Goal: Task Accomplishment & Management: Use online tool/utility

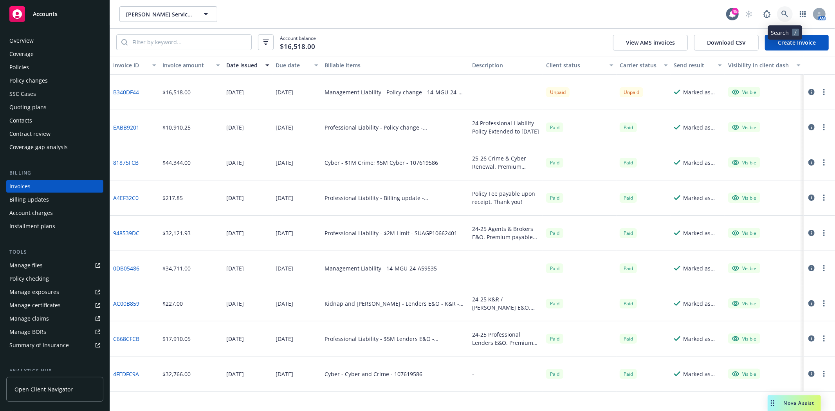
click at [782, 11] on icon at bounding box center [785, 14] width 7 height 7
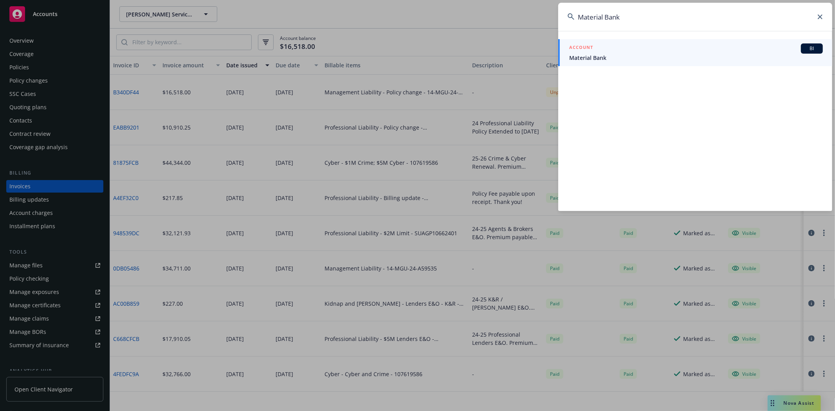
type input "Material Bank"
click at [588, 63] on link "ACCOUNT BI Material Bank" at bounding box center [695, 52] width 274 height 27
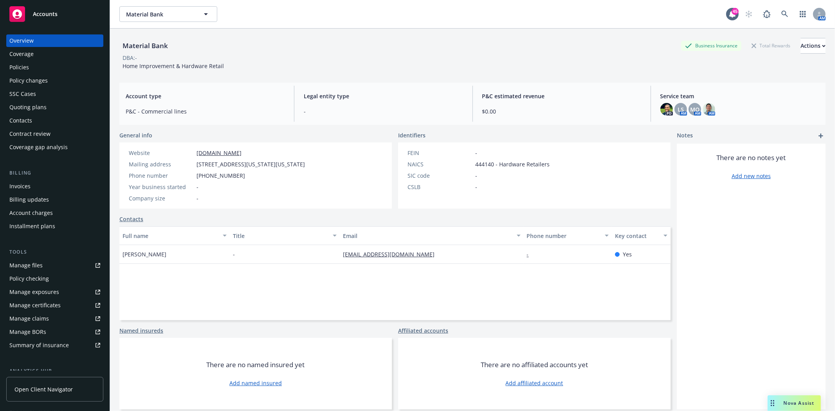
click at [44, 71] on div "Policies" at bounding box center [54, 67] width 91 height 13
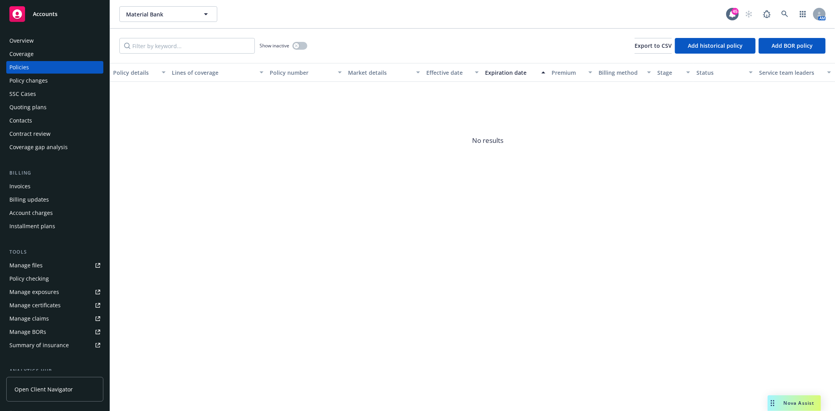
click at [30, 264] on div "Manage files" at bounding box center [25, 265] width 33 height 13
click at [785, 12] on icon at bounding box center [785, 14] width 7 height 7
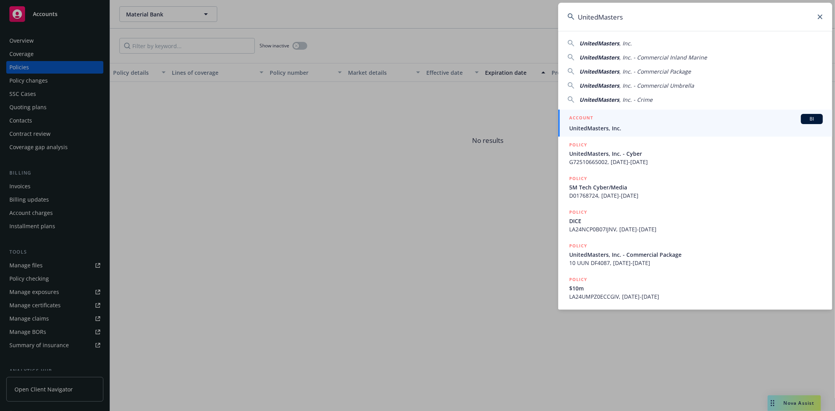
type input "UnitedMasters"
click at [599, 118] on div "ACCOUNT BI" at bounding box center [696, 119] width 254 height 10
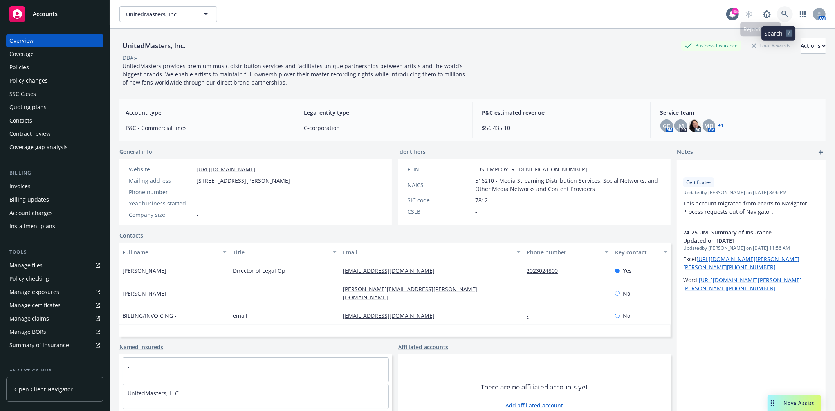
click at [782, 13] on icon at bounding box center [785, 14] width 7 height 7
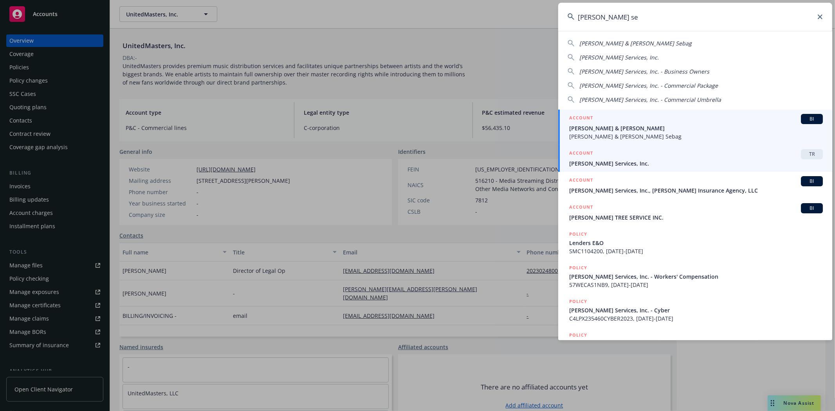
type input "[PERSON_NAME] se"
click at [612, 166] on span "[PERSON_NAME] Services, Inc." at bounding box center [696, 163] width 254 height 8
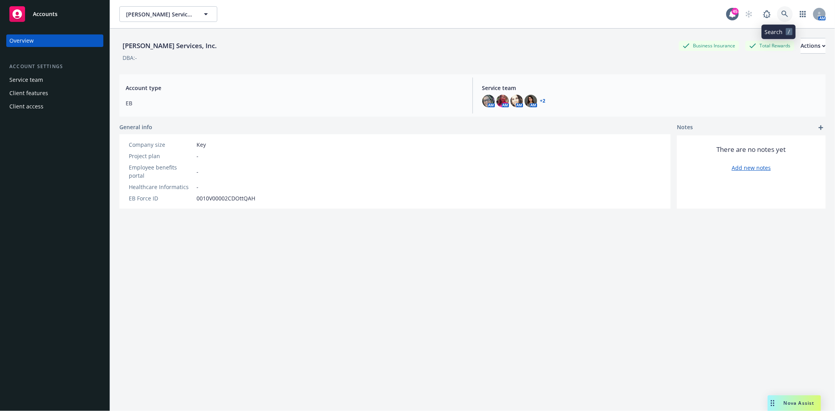
click at [782, 13] on icon at bounding box center [785, 14] width 7 height 7
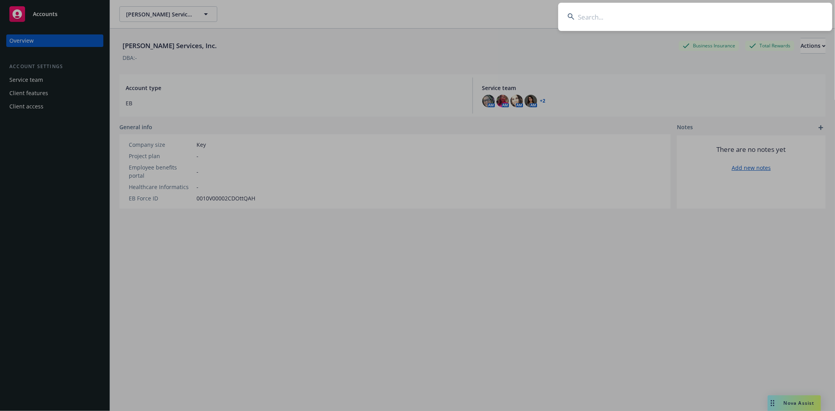
click at [602, 14] on input at bounding box center [695, 17] width 274 height 28
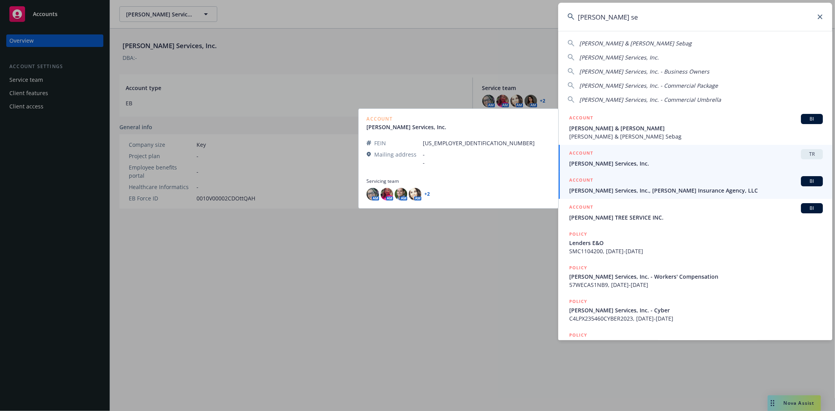
type input "[PERSON_NAME] se"
click at [598, 190] on span "[PERSON_NAME] Services, Inc., [PERSON_NAME] Insurance Agency, LLC" at bounding box center [696, 190] width 254 height 8
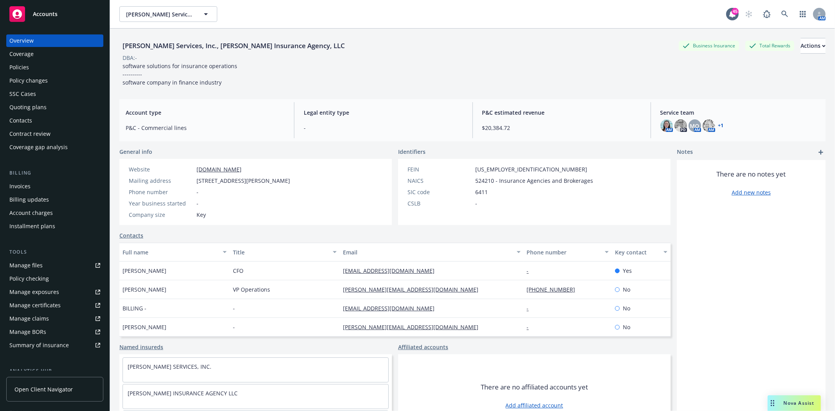
click at [24, 69] on div "Policies" at bounding box center [19, 67] width 20 height 13
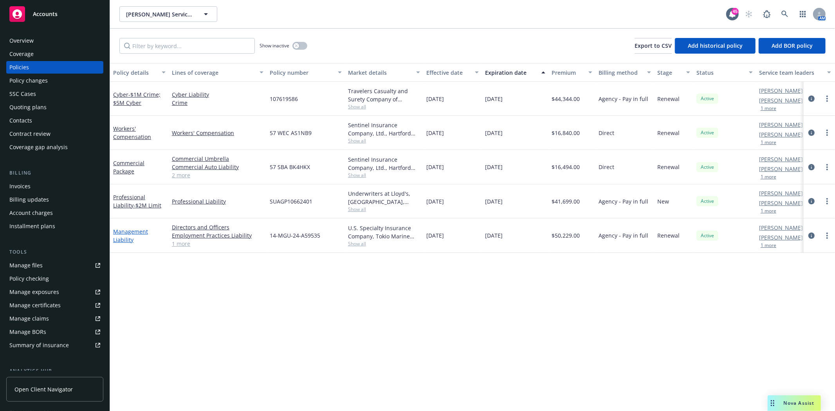
click at [122, 237] on link "Management Liability" at bounding box center [130, 236] width 35 height 16
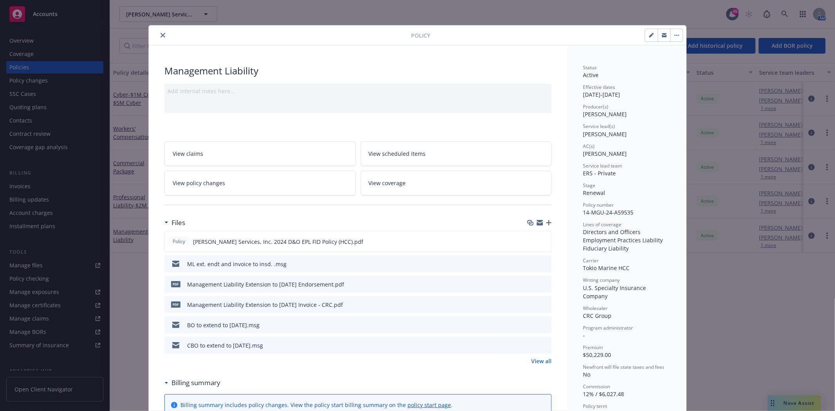
click at [541, 303] on icon "preview file" at bounding box center [544, 304] width 7 height 5
click at [161, 37] on icon "close" at bounding box center [163, 35] width 5 height 5
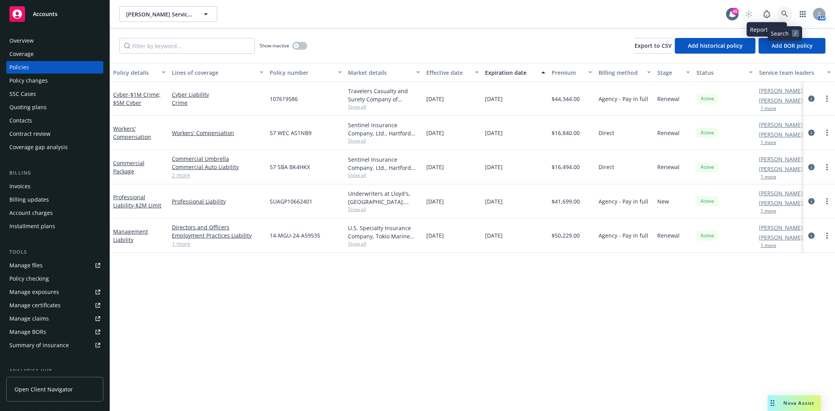
click at [785, 13] on icon at bounding box center [785, 14] width 7 height 7
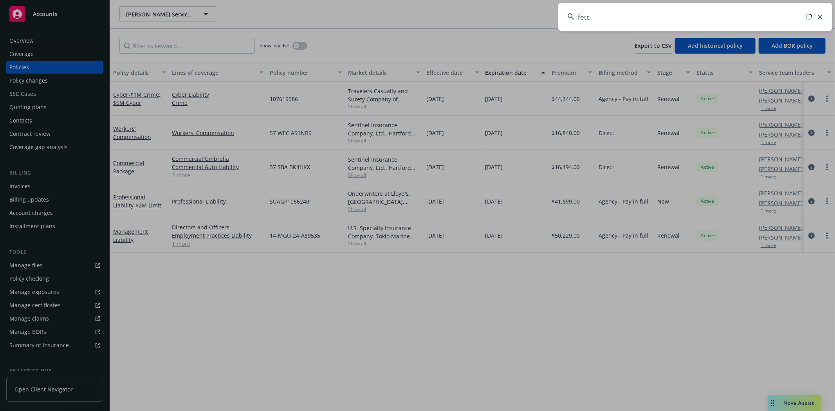
type input "fetch"
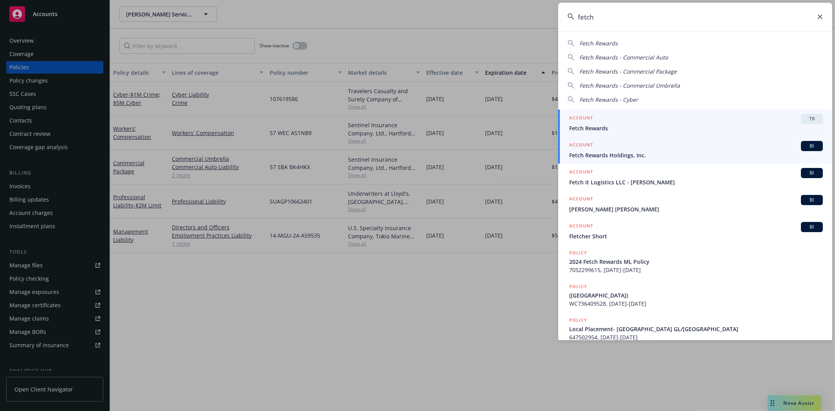
click at [588, 158] on span "Fetch Rewards Holdings, Inc." at bounding box center [696, 155] width 254 height 8
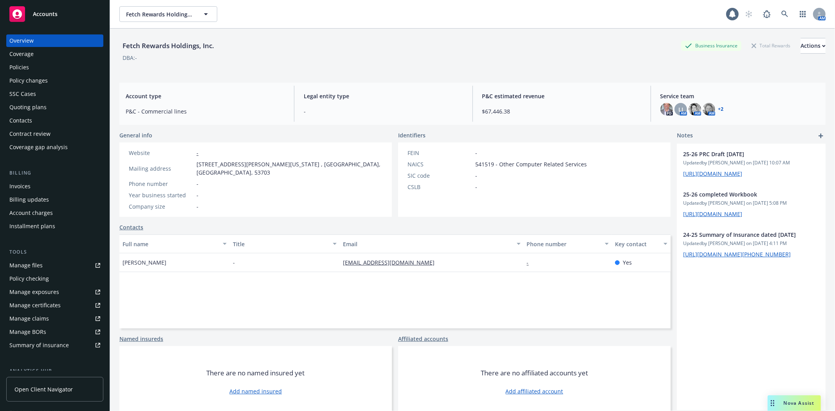
click at [24, 66] on div "Policies" at bounding box center [19, 67] width 20 height 13
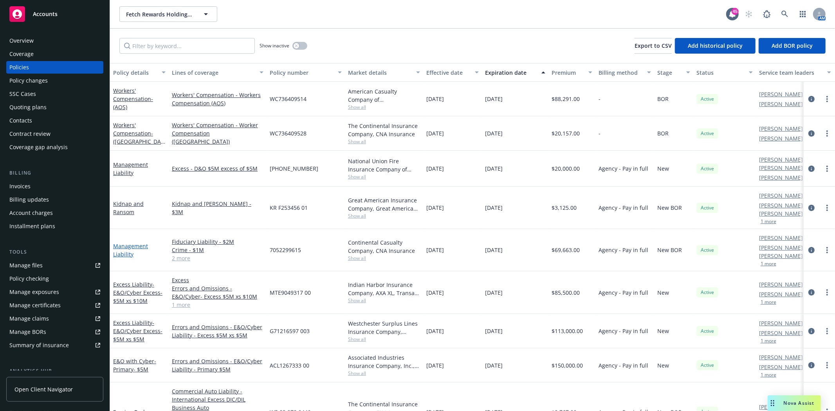
click at [128, 242] on link "Management Liability" at bounding box center [130, 250] width 35 height 16
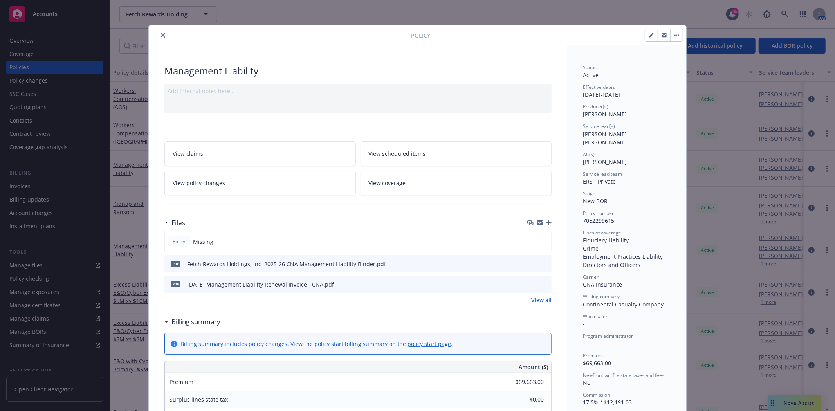
click at [546, 222] on icon "button" at bounding box center [548, 222] width 5 height 5
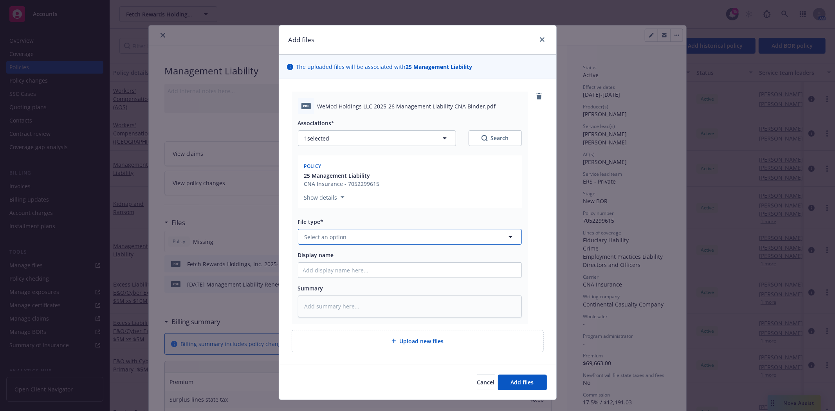
click at [345, 239] on button "Select an option" at bounding box center [410, 237] width 224 height 16
type input "bind"
click at [343, 254] on div "Binder" at bounding box center [410, 258] width 214 height 11
click at [536, 383] on button "Add files" at bounding box center [522, 383] width 49 height 16
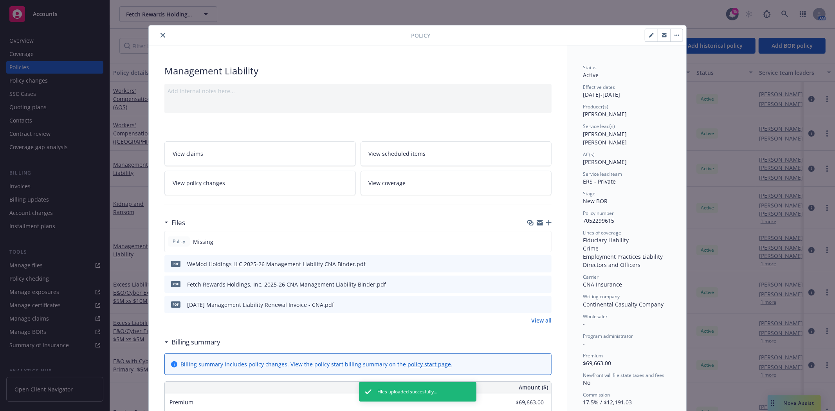
click at [159, 32] on button "close" at bounding box center [162, 35] width 9 height 9
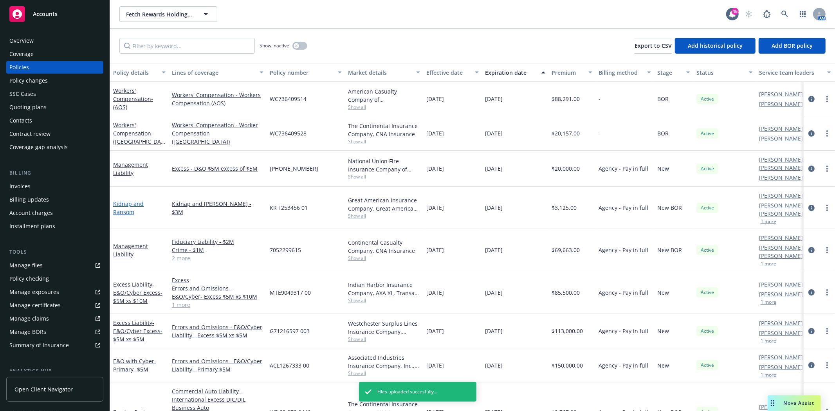
click at [122, 200] on link "Kidnap and Ransom" at bounding box center [128, 208] width 31 height 16
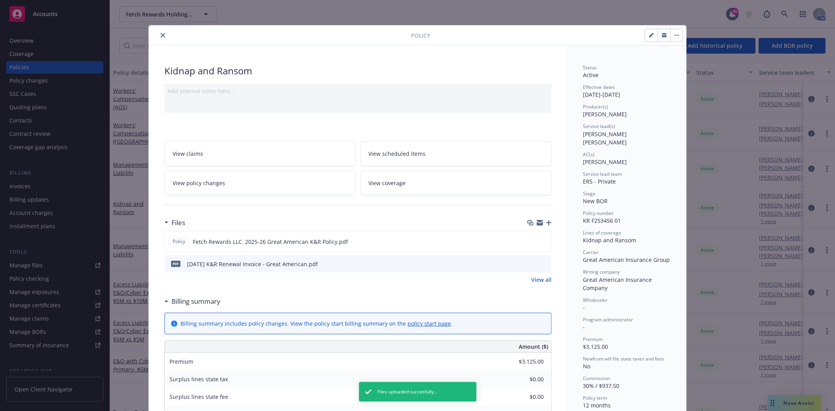
click at [546, 222] on icon "button" at bounding box center [548, 222] width 5 height 5
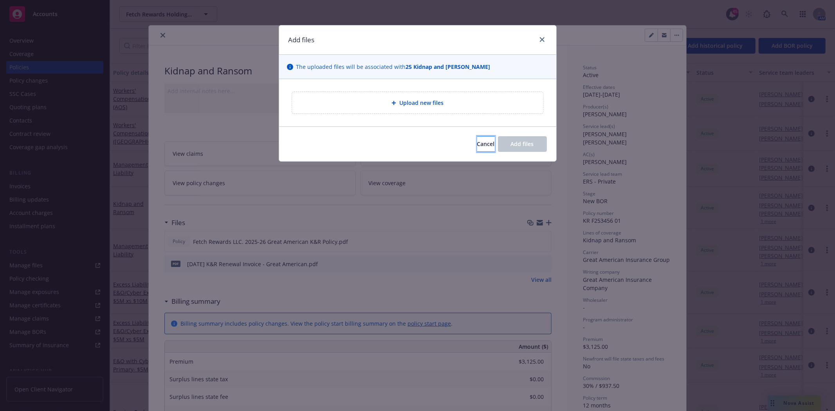
click at [477, 142] on span "Cancel" at bounding box center [486, 143] width 18 height 7
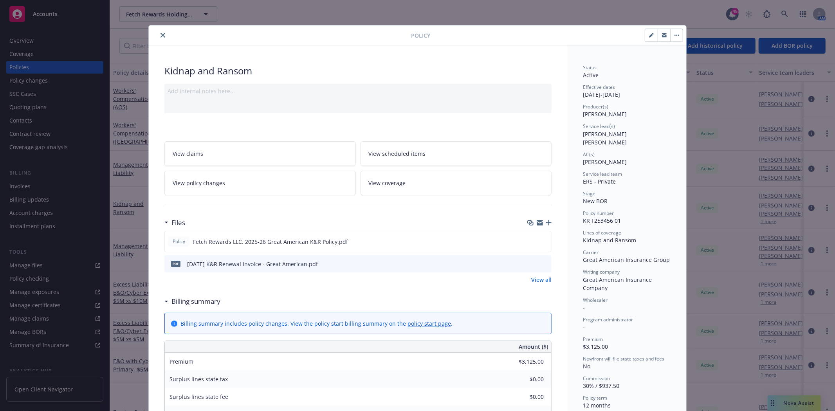
click at [162, 33] on icon "close" at bounding box center [163, 35] width 5 height 5
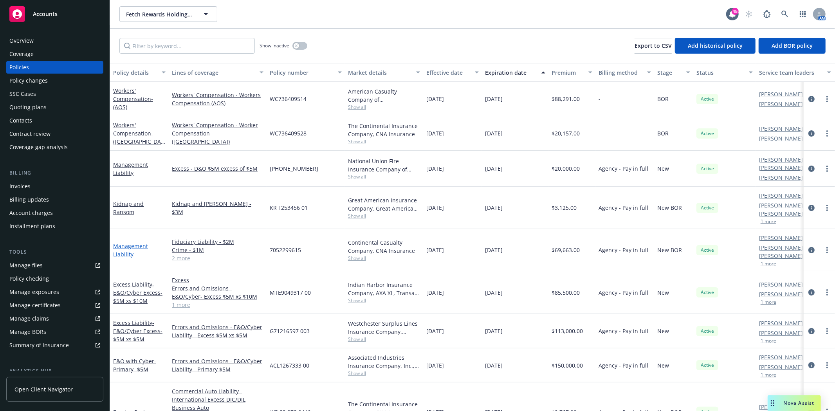
click at [126, 242] on link "Management Liability" at bounding box center [130, 250] width 35 height 16
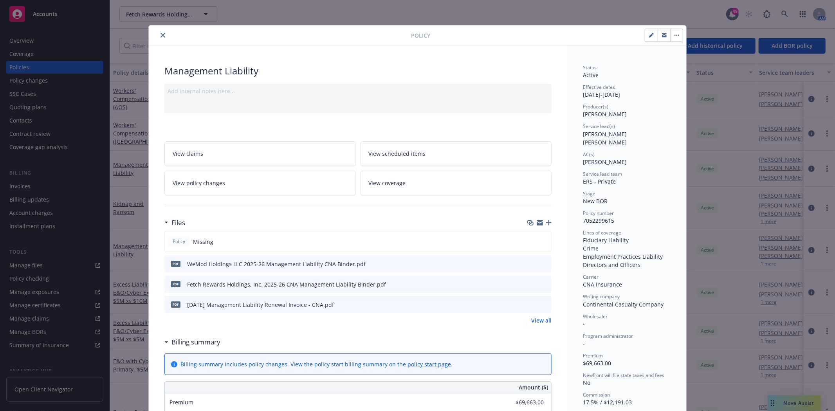
scroll to position [23, 0]
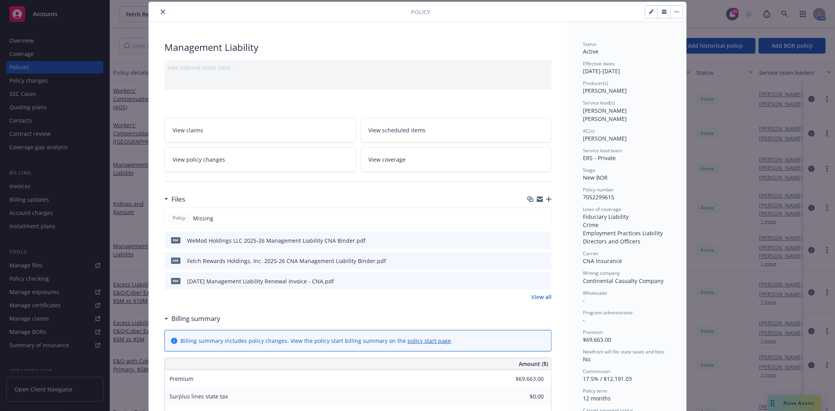
click at [546, 199] on icon "button" at bounding box center [548, 199] width 5 height 5
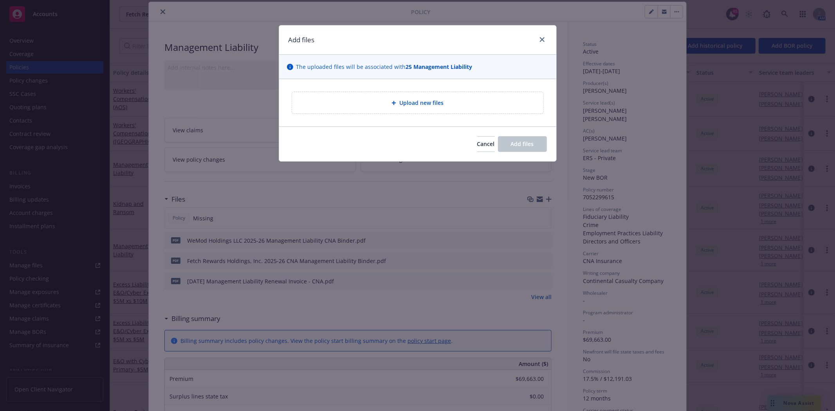
type textarea "x"
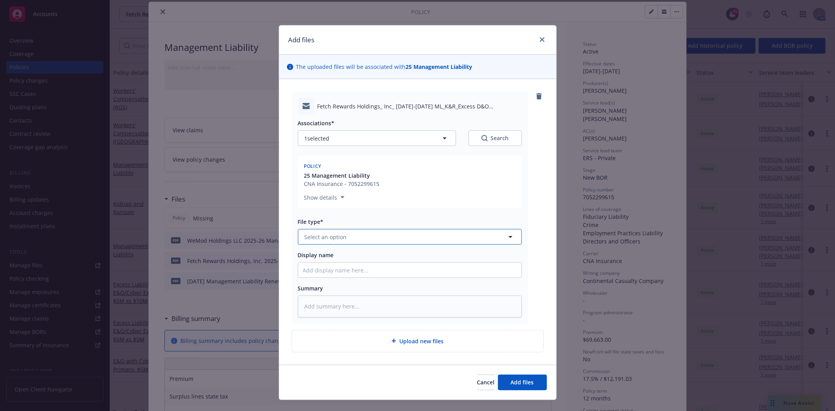
click at [343, 237] on button "Select an option" at bounding box center [410, 237] width 224 height 16
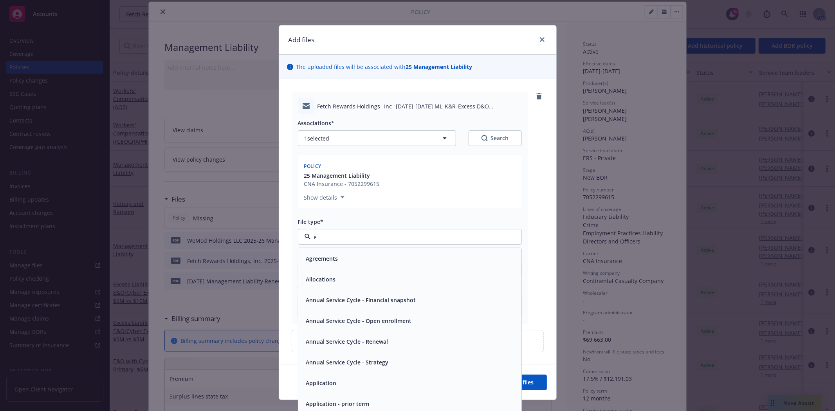
type input "em"
click at [330, 276] on div "Email" at bounding box center [410, 279] width 214 height 11
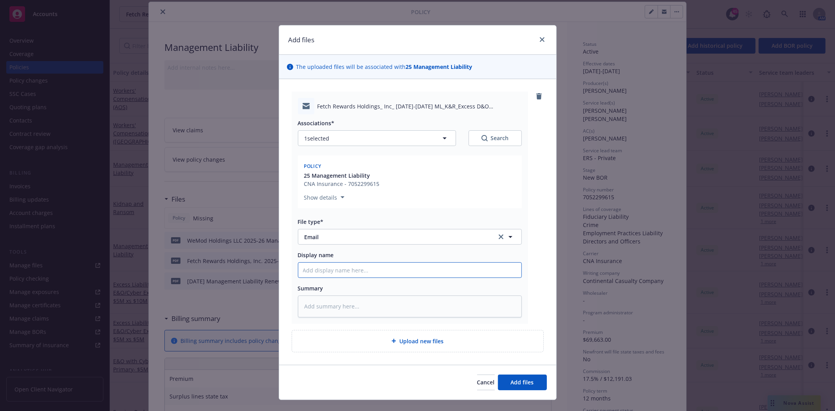
click at [329, 276] on input "Display name" at bounding box center [409, 270] width 223 height 15
type textarea "x"
type input "M"
type textarea "x"
type input "ML"
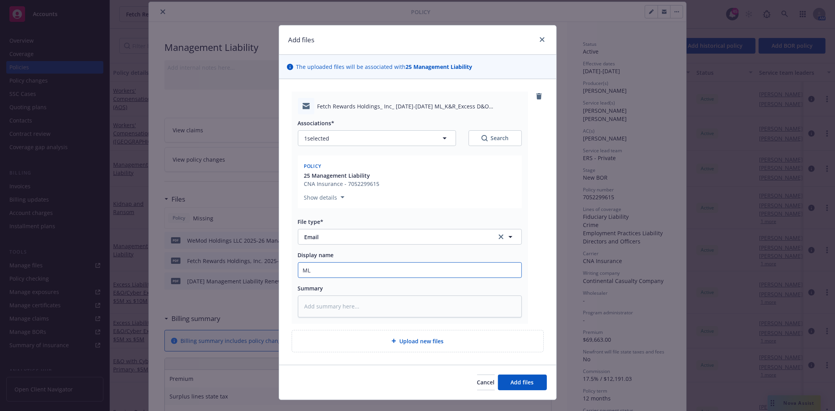
type textarea "x"
type input "ML"
type textarea "x"
type input "ML b"
type textarea "x"
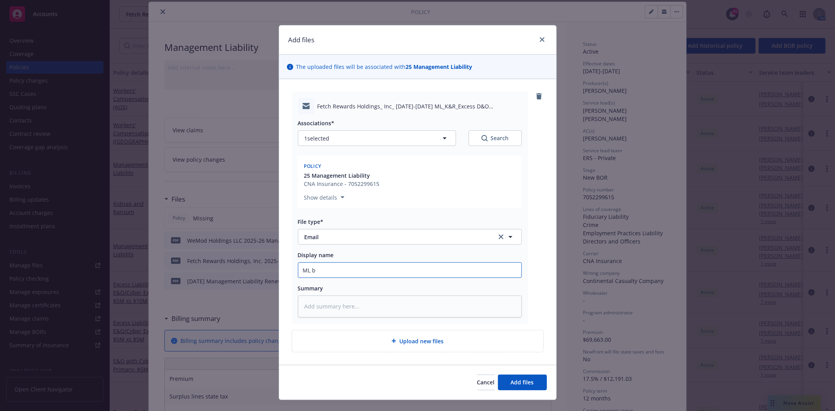
type input "ML bi"
type textarea "x"
type input "ML bin"
type textarea "x"
type input "ML bind"
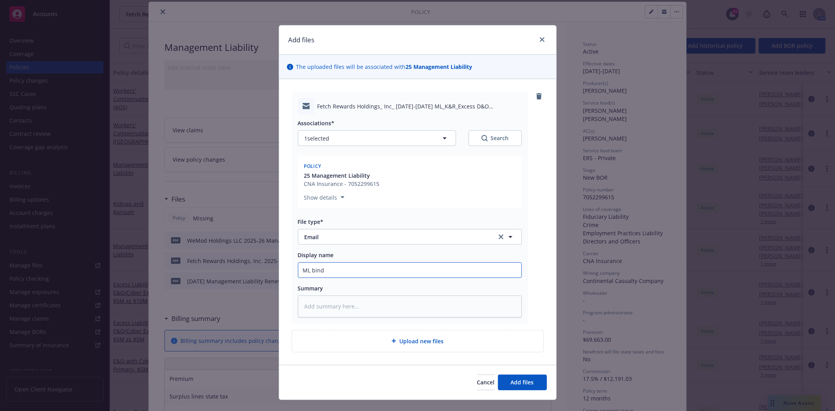
type textarea "x"
type input "[PERSON_NAME]"
type textarea "x"
type input "[PERSON_NAME]"
type textarea "x"
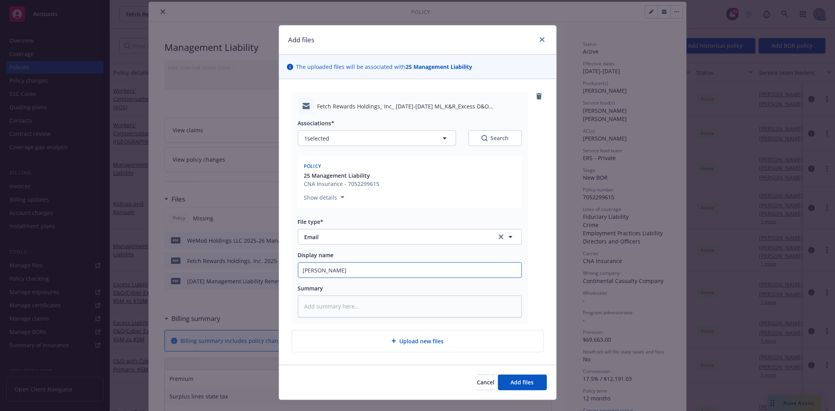
type input "[PERSON_NAME]"
type textarea "x"
type input "[PERSON_NAME] a"
type textarea "x"
type input "[PERSON_NAME] an"
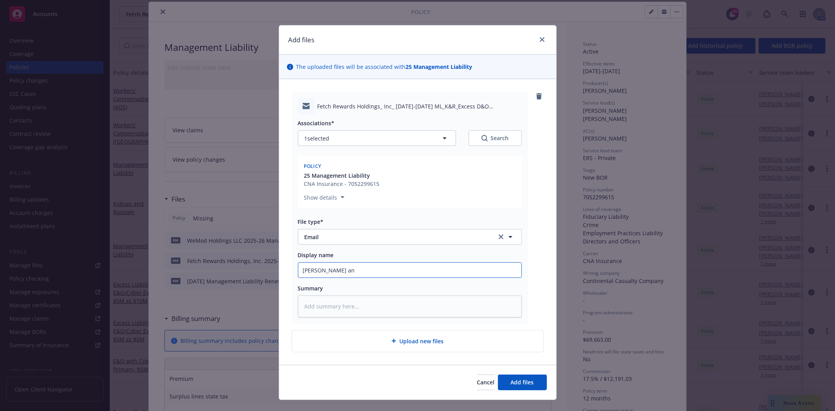
type textarea "x"
type input "[PERSON_NAME] an"
type textarea "x"
type input "[PERSON_NAME] an"
type textarea "x"
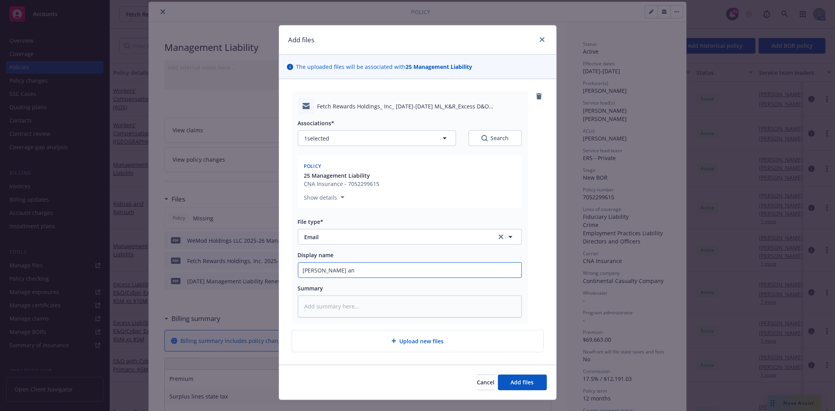
type input "[PERSON_NAME] and"
type textarea "x"
type input "[PERSON_NAME] and"
type textarea "x"
type input "[PERSON_NAME] and i"
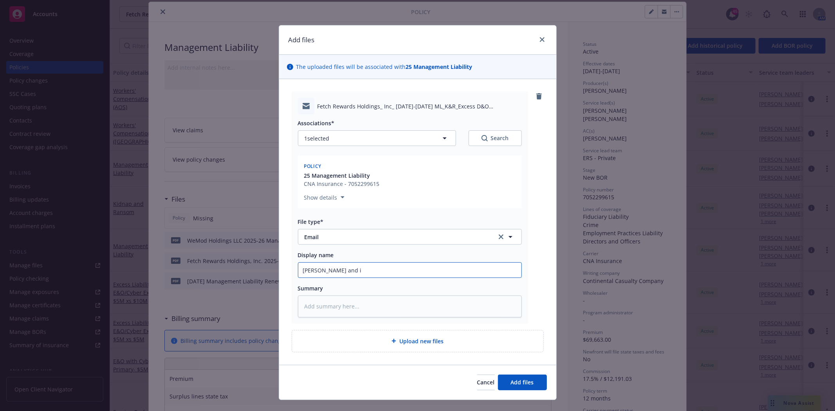
type textarea "x"
type input "[PERSON_NAME] and in"
type textarea "x"
type input "[PERSON_NAME] and inv"
type textarea "x"
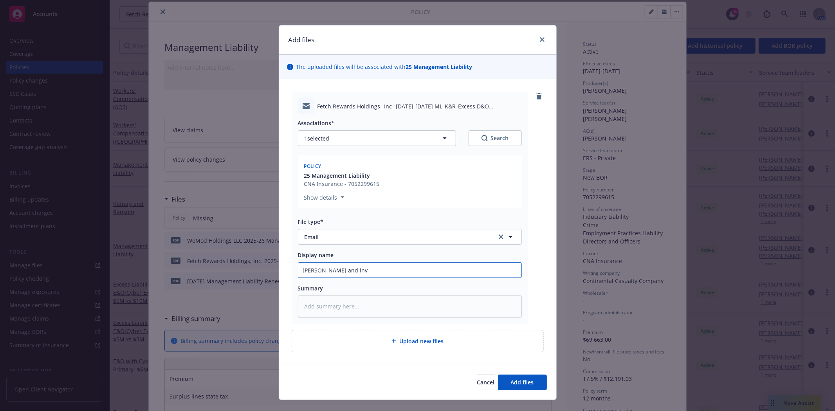
type input "[PERSON_NAME] and invo"
type textarea "x"
type input "[PERSON_NAME] and invoi"
type textarea "x"
type input "[PERSON_NAME] and invoic"
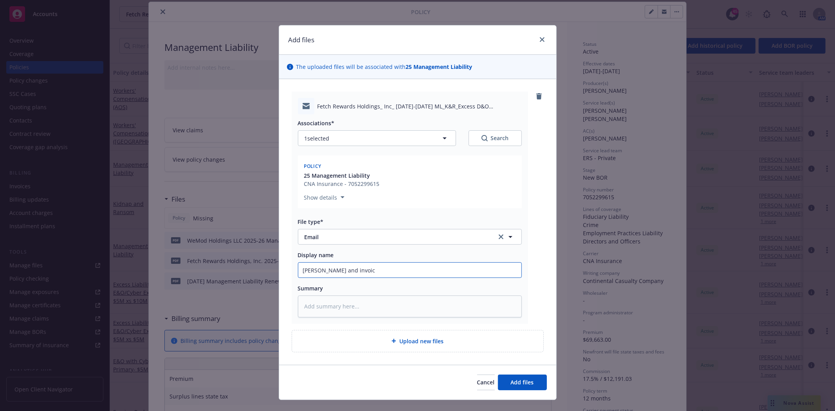
type textarea "x"
type input "[PERSON_NAME] and invoice"
type textarea "x"
type input "[PERSON_NAME] and invoice"
type textarea "x"
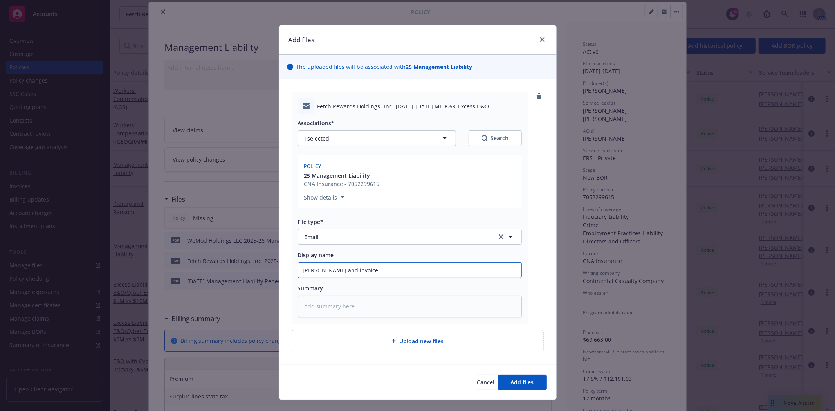
type input "[PERSON_NAME] and invoice t"
type textarea "x"
type input "[PERSON_NAME] and invoice to"
type textarea "x"
type input "[PERSON_NAME] and invoice to"
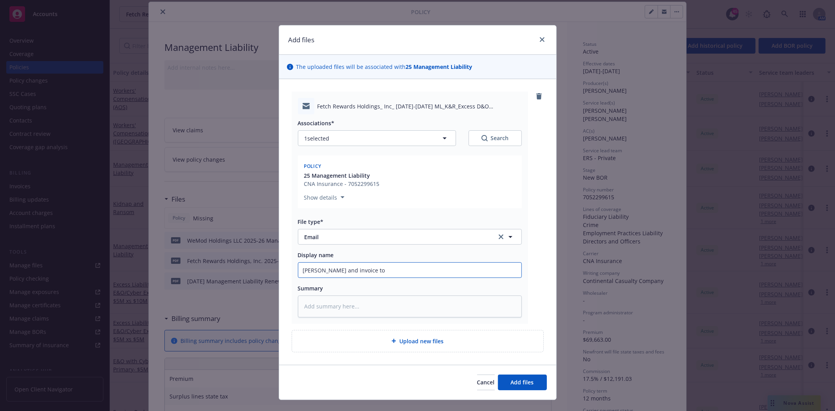
type textarea "x"
type input "[PERSON_NAME] and invoice to i"
type textarea "x"
type input "[PERSON_NAME] and invoice to in"
type textarea "x"
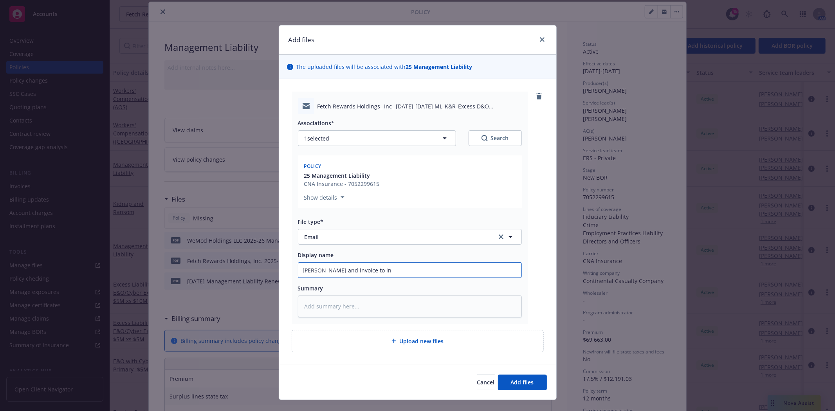
type input "[PERSON_NAME] and invoice to ins"
type textarea "x"
type input "[PERSON_NAME] and invoice to insd"
type textarea "x"
type input "[PERSON_NAME] and invoice to insd"
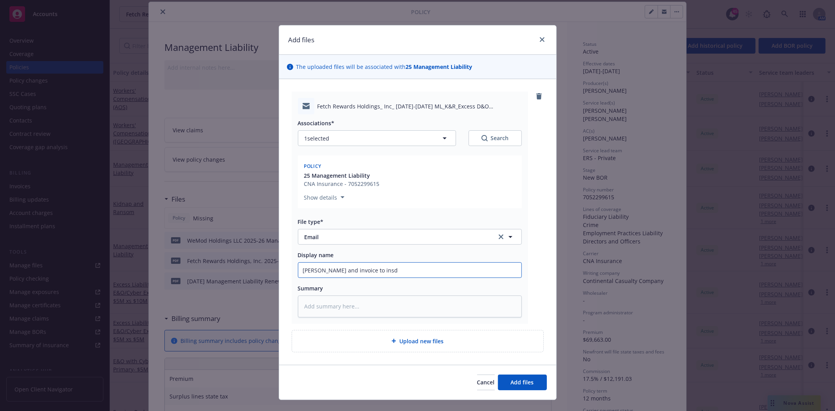
type textarea "x"
type input "[PERSON_NAME] and invoice to insd"
type textarea "x"
type input "[PERSON_NAME] and invoice to ins"
type textarea "x"
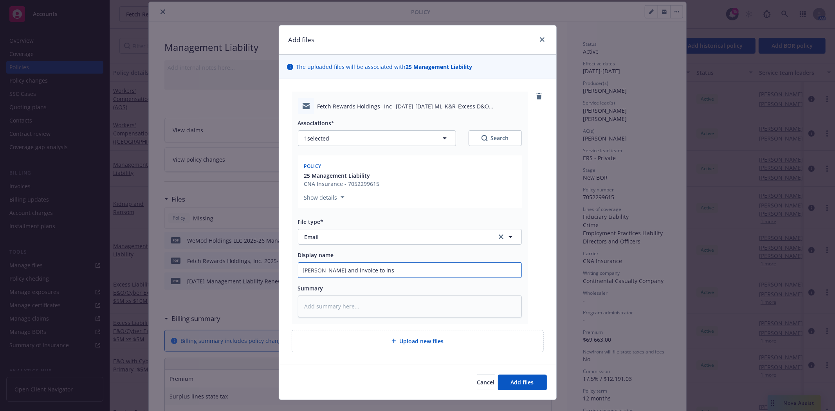
type input "[PERSON_NAME] and invoice to in"
type textarea "x"
type input "[PERSON_NAME] and invoice to i"
type textarea "x"
type input "[PERSON_NAME] and invoice to"
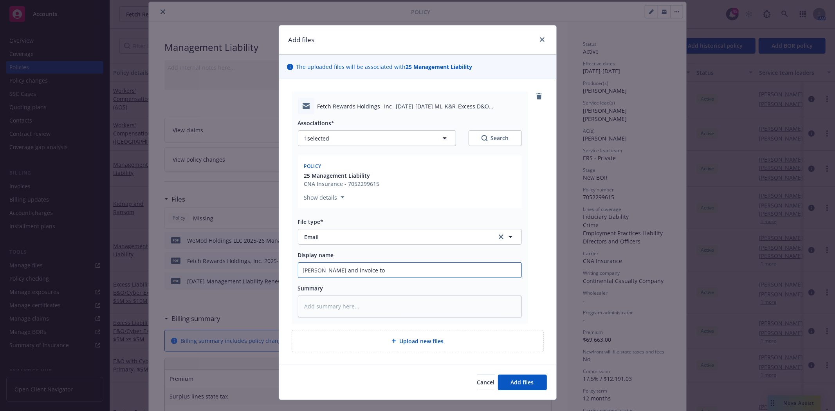
type textarea "x"
type input "[PERSON_NAME] and invoice to M"
type textarea "x"
type input "[PERSON_NAME] and invoice to Ma"
type textarea "x"
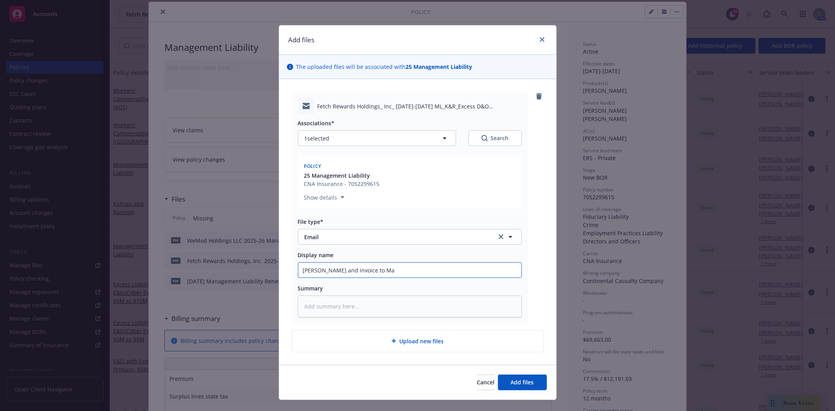
type input "[PERSON_NAME] and invoice to Man"
type textarea "x"
type input "[PERSON_NAME] and invoice to Mand"
type textarea "x"
type input "[PERSON_NAME] and invoice to Mande"
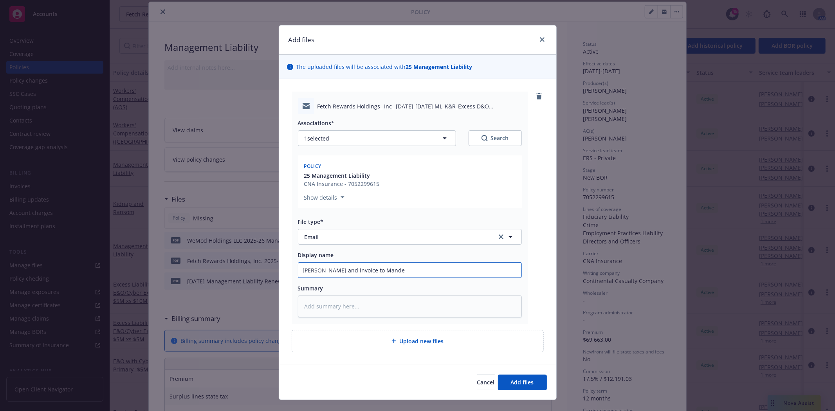
type textarea "x"
type input "[PERSON_NAME] and invoice to Mandee"
type textarea "x"
type input "[PERSON_NAME] and invoice to Mandee"
type textarea "x"
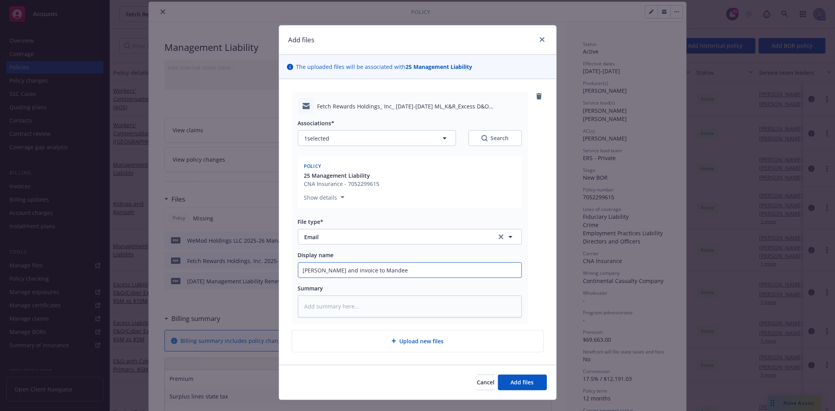
type input "[PERSON_NAME] and invoice to Mandee &"
type textarea "x"
type input "[PERSON_NAME] and invoice to Mandee &"
type textarea "x"
type input "[PERSON_NAME] and invoice to Mandee & ST"
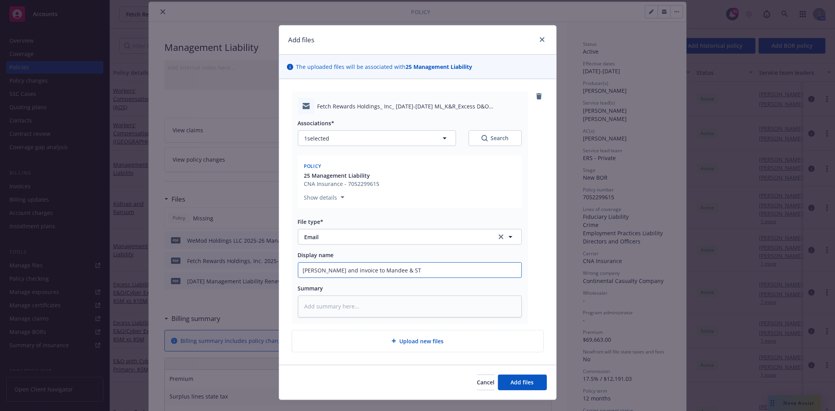
type textarea "x"
type input "[PERSON_NAME] and invoice to Mandee & STe"
type textarea "x"
type input "[PERSON_NAME] and invoice to Mandee & STep"
type textarea "x"
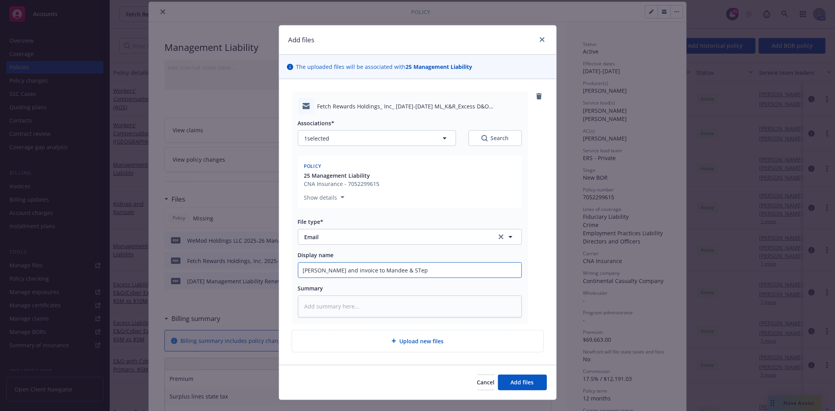
type input "[PERSON_NAME] and invoice to Mandee & STeph"
type textarea "x"
type input "[PERSON_NAME] and invoice to Mandee & STep"
type textarea "x"
type input "[PERSON_NAME] and invoice to Mandee & STe"
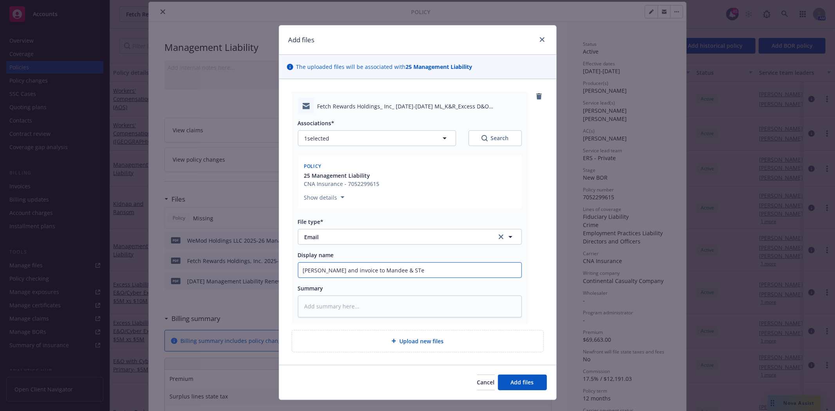
type textarea "x"
type input "[PERSON_NAME] and invoice to Mandee & ST"
type textarea "x"
type input "[PERSON_NAME] and invoice to Mandee & S"
type textarea "x"
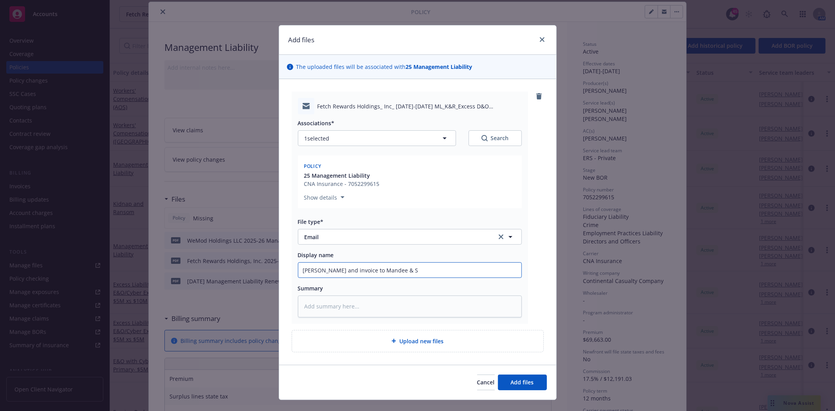
type input "[PERSON_NAME] and invoice to Mandee & St"
type textarea "x"
type input "[PERSON_NAME] and invoice to Mandee & Ste"
type textarea "x"
type input "[PERSON_NAME] and invoice to Mandee & Step"
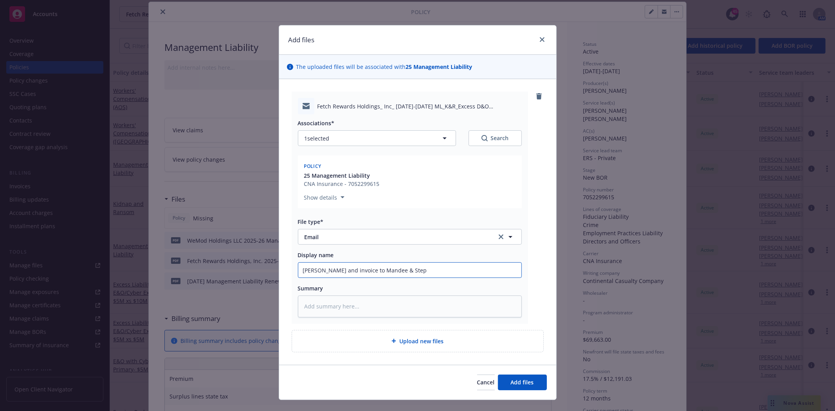
type textarea "x"
type input "[PERSON_NAME] and invoice to Mandee & Steph"
type textarea "x"
type input "[PERSON_NAME] and invoice to Mandee & [PERSON_NAME]"
type textarea "x"
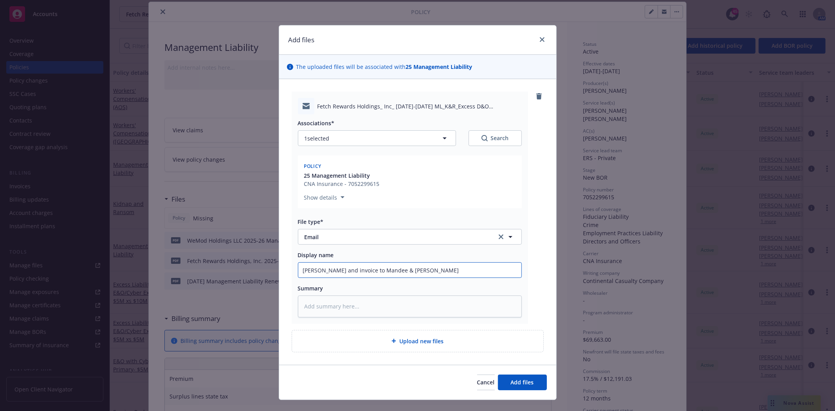
type input "[PERSON_NAME] and invoice to Mandee & [PERSON_NAME]"
type textarea "x"
type input "[PERSON_NAME] and invoice to Mandee & [PERSON_NAME]"
type textarea "x"
type input "[PERSON_NAME] and invoice to Mandee & [PERSON_NAME]"
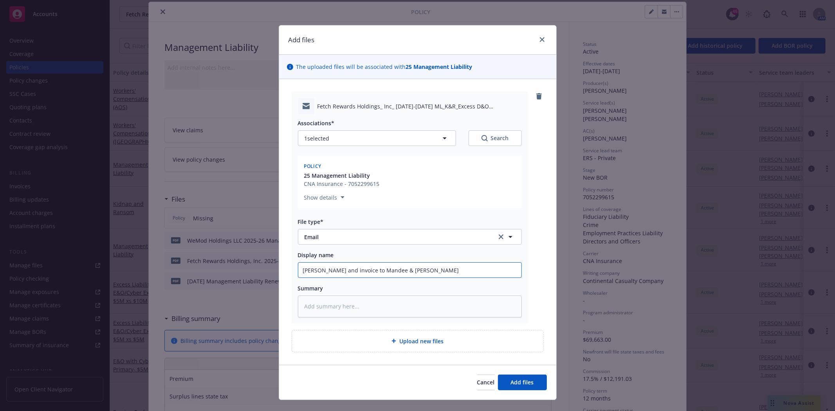
type textarea "x"
type input "[PERSON_NAME] and invoice to Mandee & [PERSON_NAME]"
type textarea "x"
type input "[PERSON_NAME] and invoice to Mandee & [PERSON_NAME]"
type textarea "x"
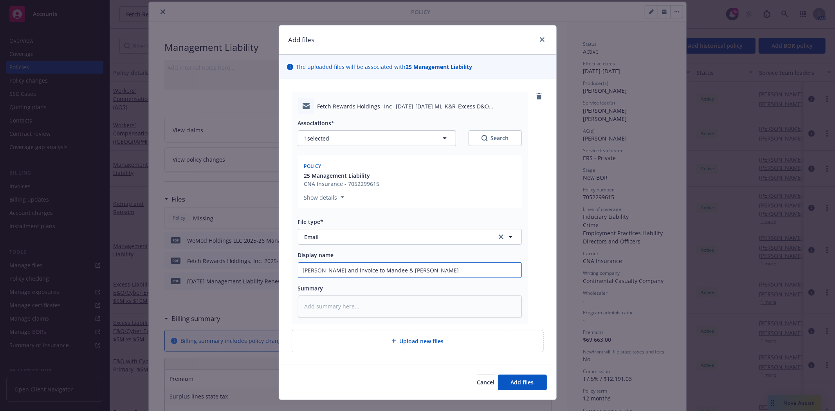
type input "[PERSON_NAME] and invoice to Mandee & [PERSON_NAME] re"
type textarea "x"
type input "[PERSON_NAME] and invoice to Mandee & [PERSON_NAME]"
type textarea "x"
type input "[PERSON_NAME] and invoice to Mandee & [PERSON_NAME]."
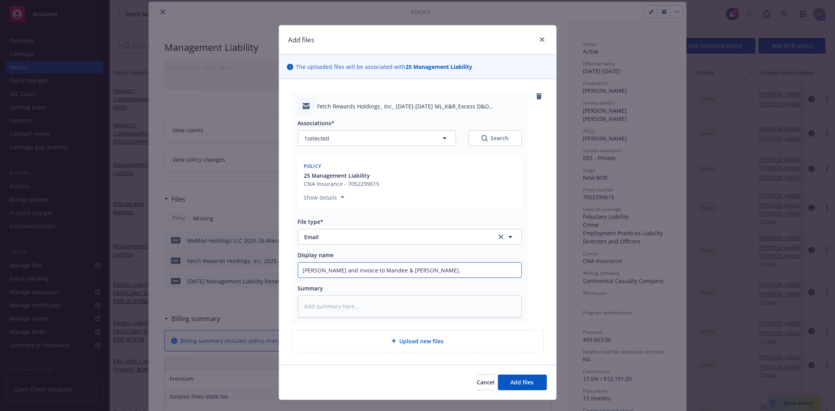
type textarea "x"
type input "[PERSON_NAME] and invoice to Mandee & [PERSON_NAME]."
type textarea "x"
type input "[PERSON_NAME] and invoice to Mandee & [PERSON_NAME]. t"
type textarea "x"
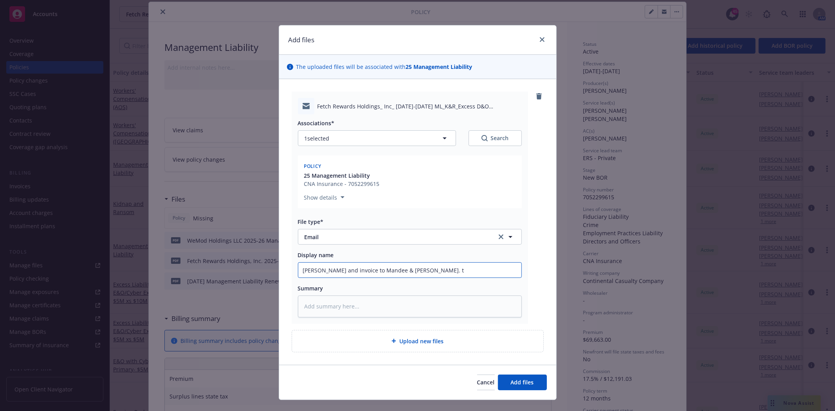
type input "[PERSON_NAME] and invoice to [PERSON_NAME] & [PERSON_NAME] to"
type textarea "x"
type input "[PERSON_NAME] and invoice to [PERSON_NAME] & [PERSON_NAME] to"
type textarea "x"
type input "[PERSON_NAME] and invoice to [PERSON_NAME] & [PERSON_NAME] to c"
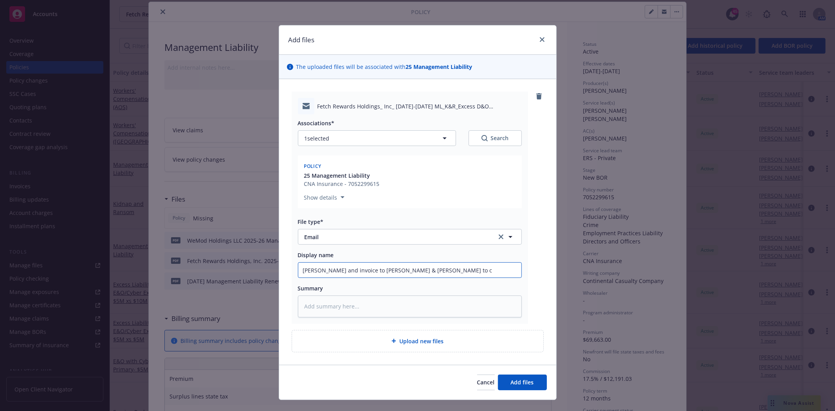
type textarea "x"
type input "[PERSON_NAME] and invoice to Mandee & [PERSON_NAME] to cc"
type textarea "x"
type input "[PERSON_NAME] and invoice to Mandee & [PERSON_NAME] to cc"
type textarea "x"
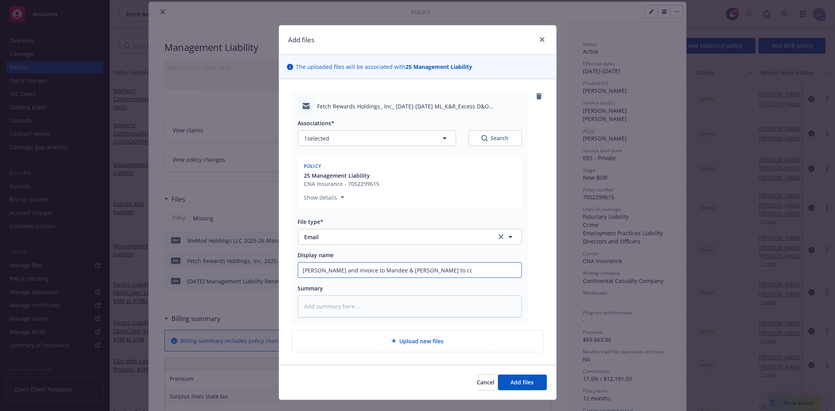
type input "[PERSON_NAME] and invoice to Mandee & [PERSON_NAME] to cc u"
type textarea "x"
type input "[PERSON_NAME] and invoice to Mandee & [PERSON_NAME] to cc us"
type textarea "x"
type input "[PERSON_NAME] and invoice to Mandee & [PERSON_NAME] to cc us"
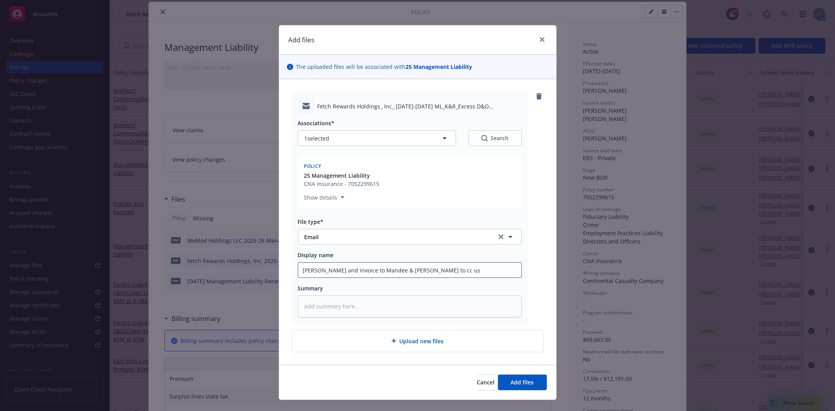
type textarea "x"
type input "[PERSON_NAME] and invoice to [PERSON_NAME] & [PERSON_NAME] to cc us w"
type textarea "x"
type input "[PERSON_NAME] and invoice to Mandee & [PERSON_NAME] to cc us wh"
type textarea "x"
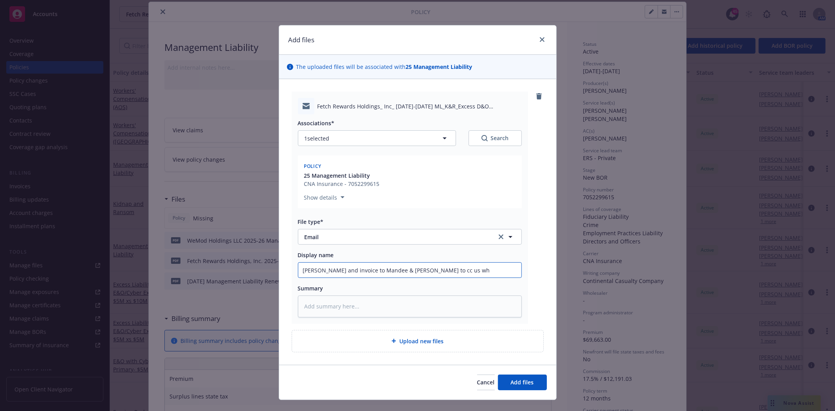
type input "[PERSON_NAME] and invoice to Mandee & [PERSON_NAME] to cc us whe"
type textarea "x"
type input "[PERSON_NAME] and invoice to Mandee & [PERSON_NAME] to cc us when"
type textarea "x"
type input "[PERSON_NAME] and invoice to Mandee & [PERSON_NAME] to cc us when"
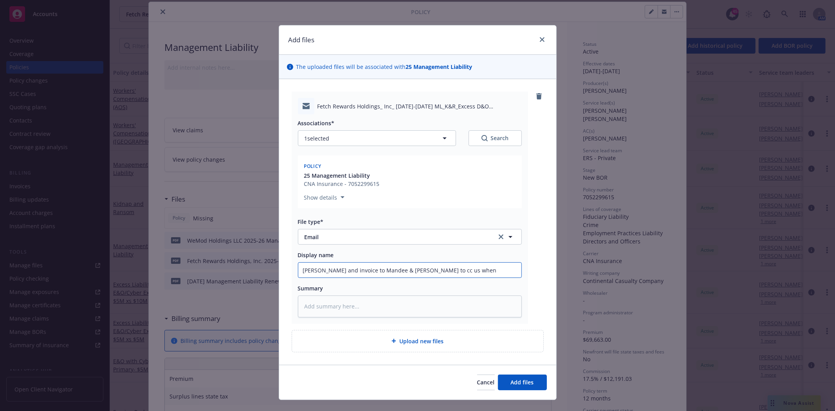
type textarea "x"
type input "[PERSON_NAME] and invoice to Mandee & [PERSON_NAME] to cc us when s"
type textarea "x"
type input "[PERSON_NAME] and invoice to Mandee & [PERSON_NAME] to cc us when se"
type textarea "x"
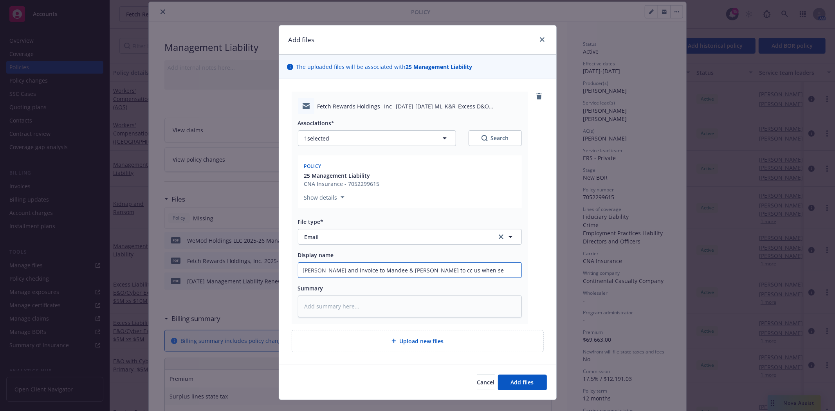
type input "[PERSON_NAME] and invoice to [PERSON_NAME] & [PERSON_NAME] to cc us when [PERSO…"
type textarea "x"
type input "[PERSON_NAME] and invoice to [PERSON_NAME] & [PERSON_NAME] to cc us when send"
type textarea "x"
type input "[PERSON_NAME] and invoice to [PERSON_NAME] & [PERSON_NAME] to cc us when send"
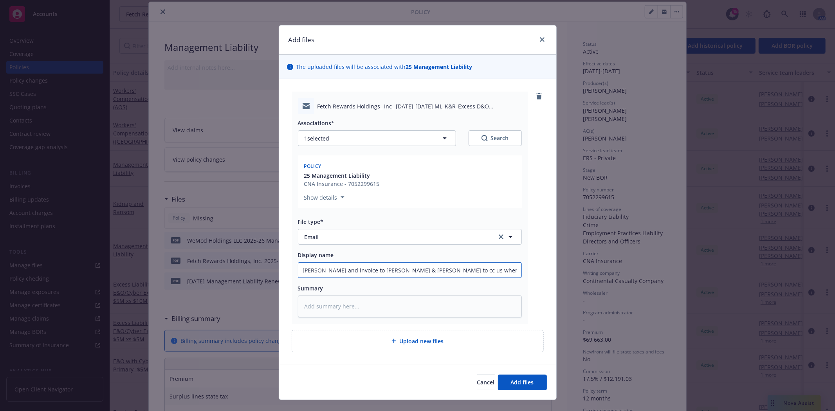
type textarea "x"
type input "[PERSON_NAME] and invoice to Mandee & [PERSON_NAME] to cc us when send i"
type textarea "x"
type input "[PERSON_NAME] and invoice to Mandee & [PERSON_NAME] to cc us when send in"
type textarea "x"
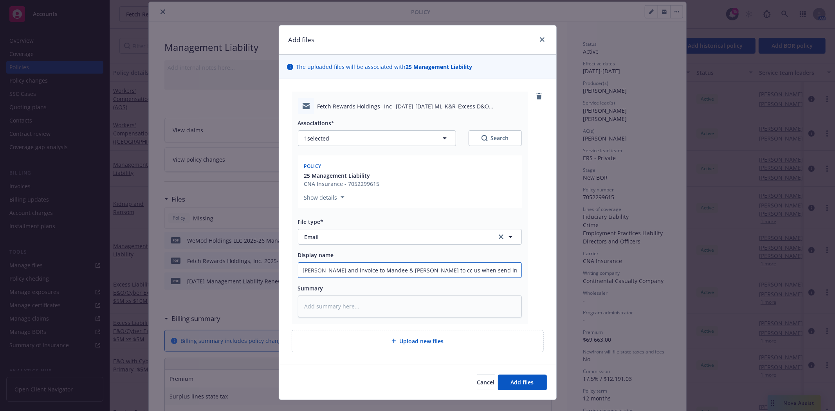
type input "[PERSON_NAME] and invoice to [PERSON_NAME] & [PERSON_NAME] to cc us when send i…"
type textarea "x"
type input "[PERSON_NAME] and invoice to [PERSON_NAME] & [PERSON_NAME] to cc us when send i…"
type textarea "x"
type input "[PERSON_NAME] and invoice to [PERSON_NAME] & [PERSON_NAME] to cc us when send i…"
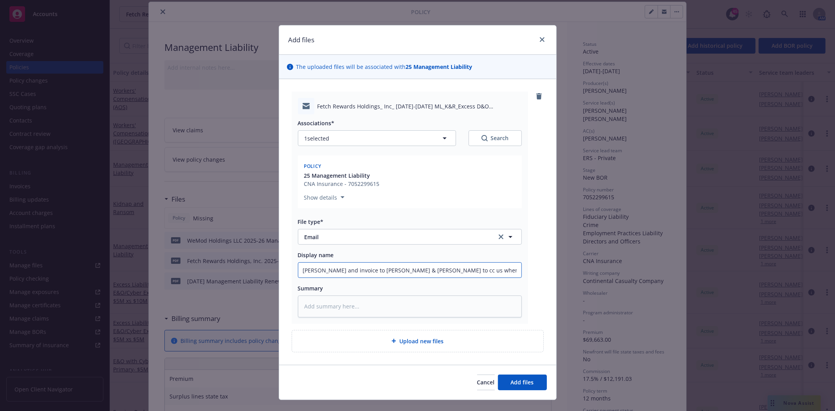
type textarea "x"
type input "[PERSON_NAME] and invoice to Mandee & [PERSON_NAME] to cc us when send in"
type textarea "x"
type input "[PERSON_NAME] and invoice to Mandee & [PERSON_NAME] to cc us when send i"
type textarea "x"
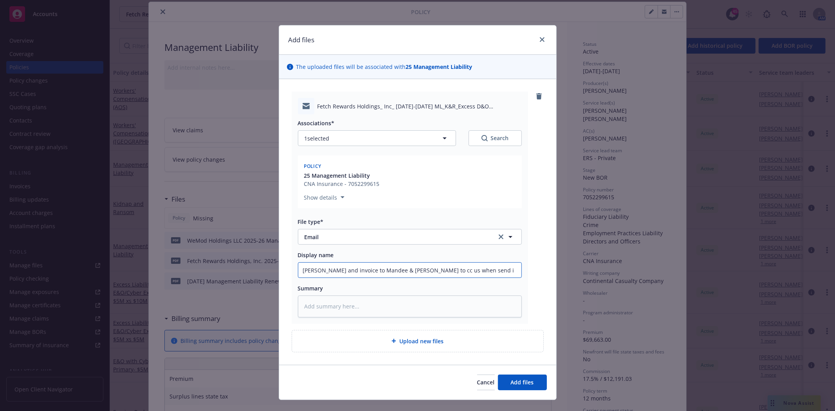
type input "[PERSON_NAME] and invoice to [PERSON_NAME] & [PERSON_NAME] to cc us when send"
type textarea "x"
type input "[PERSON_NAME] and invoice to [PERSON_NAME] & [PERSON_NAME] to cc us when send"
drag, startPoint x: 445, startPoint y: 268, endPoint x: 205, endPoint y: 270, distance: 239.7
click at [205, 270] on div "Add files The uploaded files will be associated with 25 Management Liability Fe…" at bounding box center [417, 205] width 835 height 411
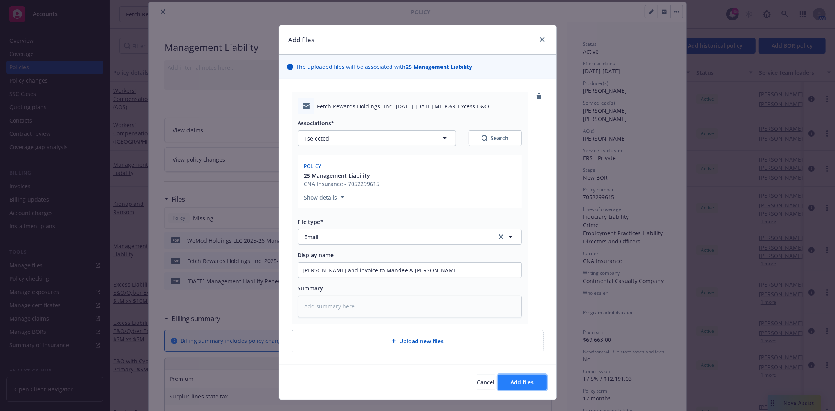
click at [514, 388] on button "Add files" at bounding box center [522, 383] width 49 height 16
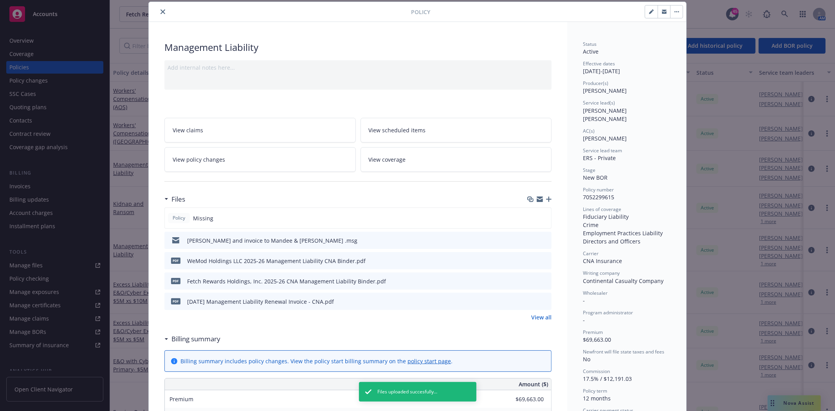
click at [161, 11] on icon "close" at bounding box center [163, 11] width 5 height 5
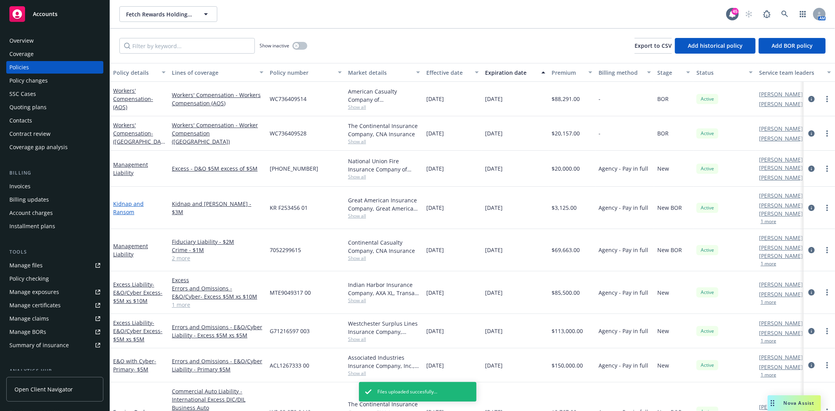
click at [129, 200] on link "Kidnap and Ransom" at bounding box center [128, 208] width 31 height 16
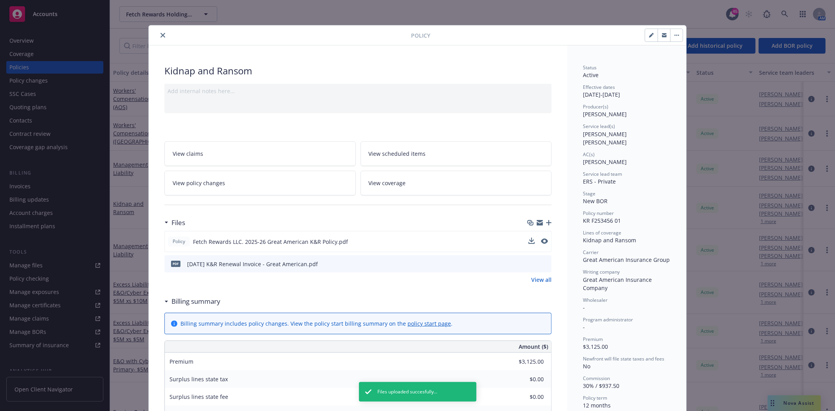
scroll to position [23, 0]
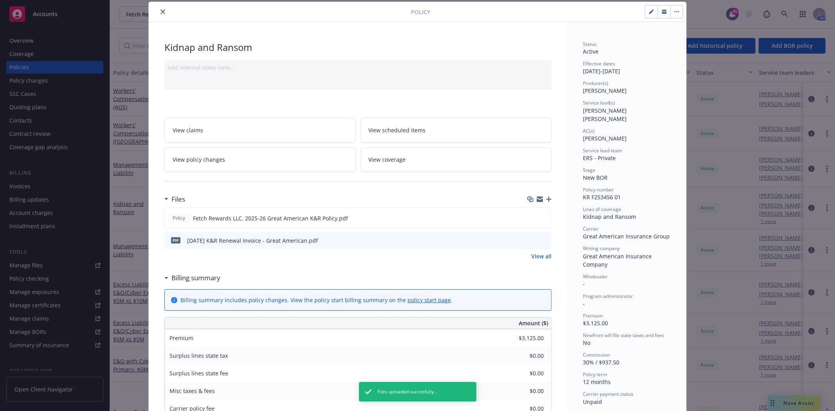
click at [547, 197] on icon "button" at bounding box center [548, 199] width 5 height 5
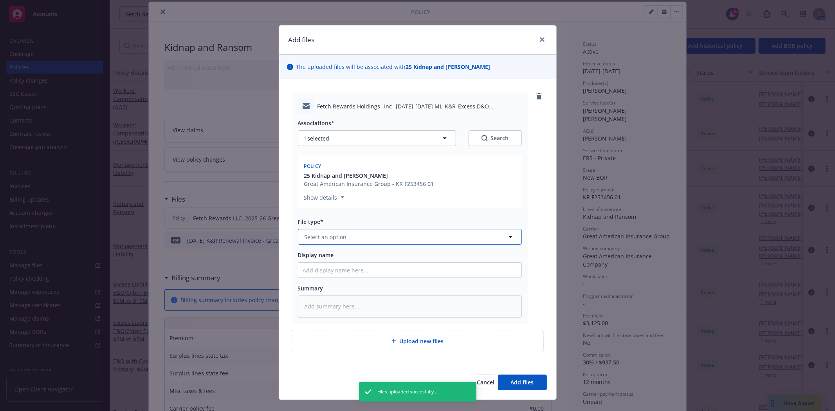
click at [335, 239] on span "Select an option" at bounding box center [326, 237] width 42 height 8
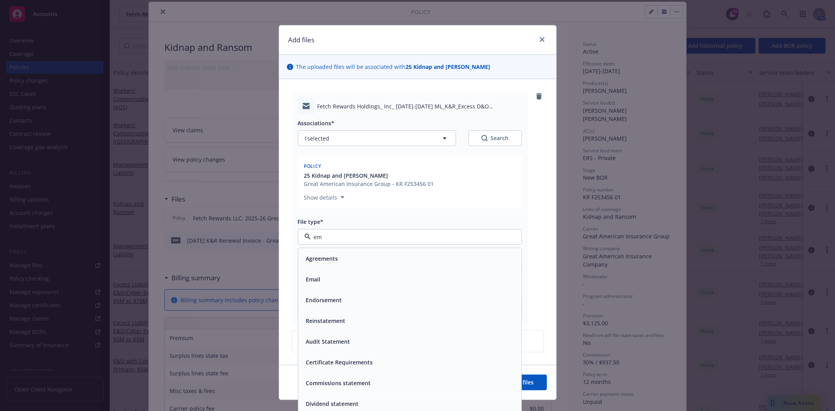
click at [313, 273] on div "Email" at bounding box center [409, 279] width 223 height 21
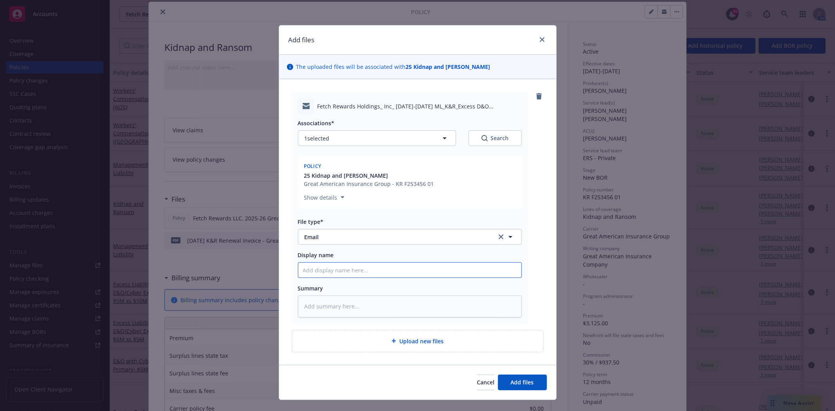
click at [318, 267] on input "Display name" at bounding box center [409, 270] width 223 height 15
paste input "[PERSON_NAME] and invoice to Mandee & [PERSON_NAME]"
click at [307, 271] on input "[PERSON_NAME] and invoice to Mandee & [PERSON_NAME]" at bounding box center [409, 270] width 223 height 15
click at [328, 267] on input "K&R binder and invoice to Mandee & [PERSON_NAME]" at bounding box center [409, 270] width 223 height 15
click at [515, 383] on span "Add files" at bounding box center [522, 382] width 23 height 7
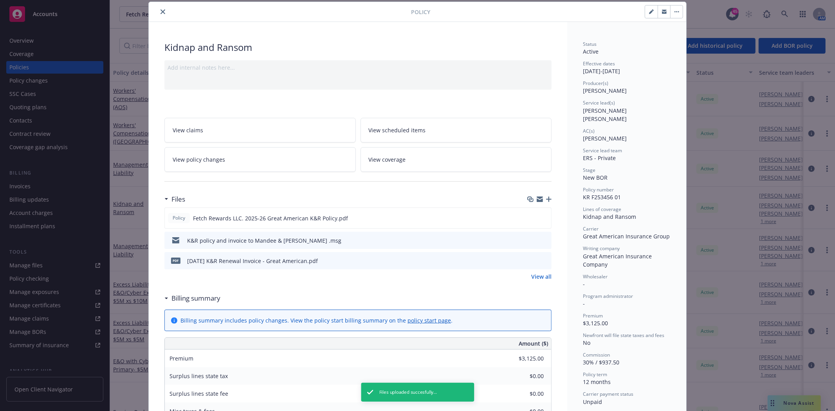
click at [161, 12] on icon "close" at bounding box center [163, 11] width 5 height 5
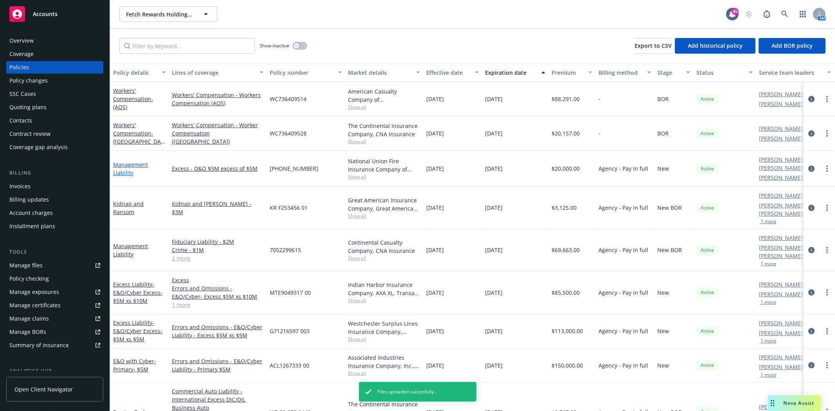
click at [119, 162] on link "Management Liability" at bounding box center [130, 169] width 35 height 16
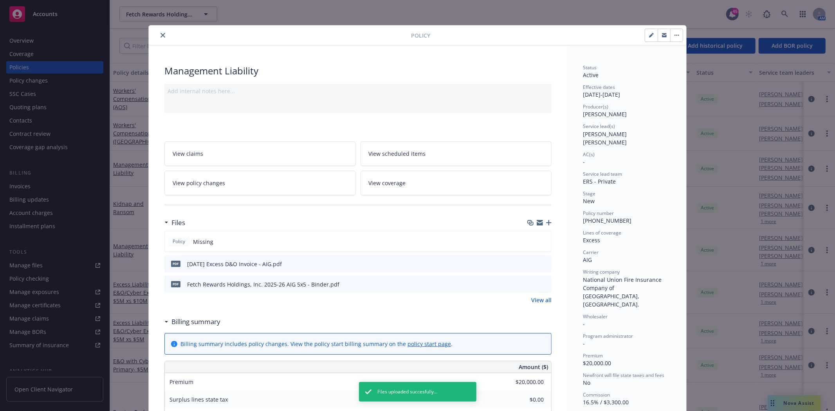
click at [546, 222] on icon "button" at bounding box center [548, 222] width 5 height 5
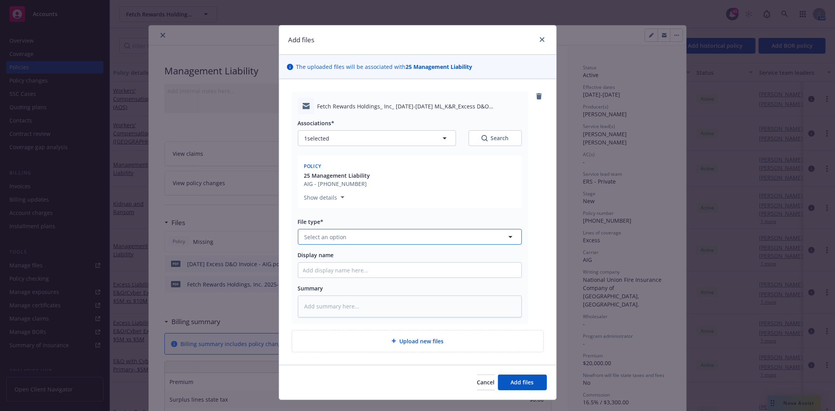
click at [350, 238] on button "Select an option" at bounding box center [410, 237] width 224 height 16
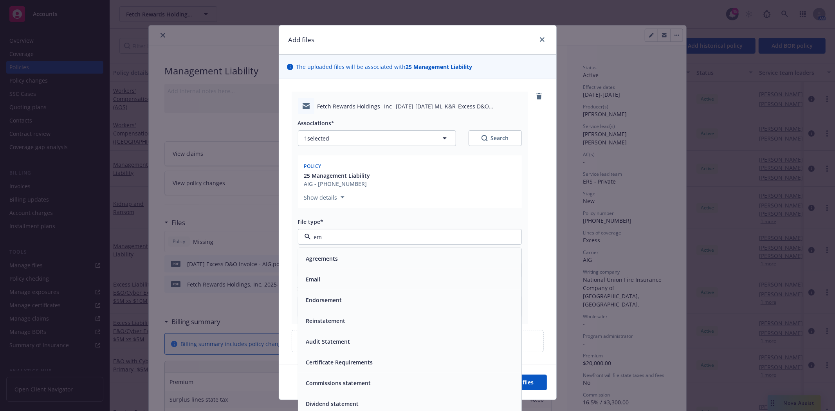
click at [334, 277] on div "Email" at bounding box center [410, 279] width 214 height 11
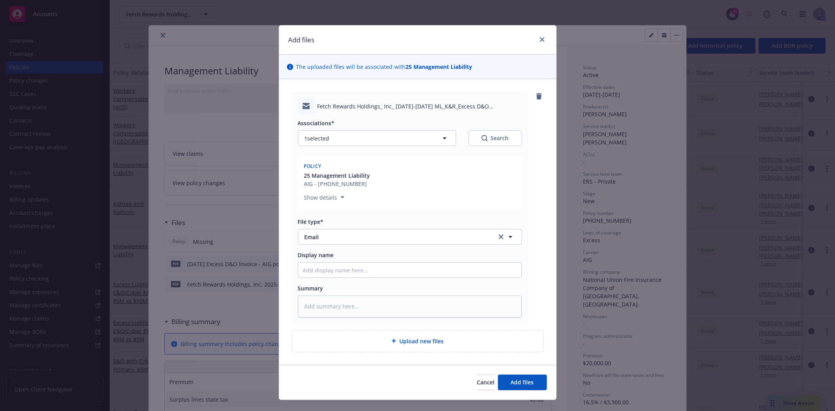
click at [327, 260] on div "Display name" at bounding box center [410, 264] width 224 height 27
click at [331, 265] on input "Display name" at bounding box center [409, 270] width 223 height 15
paste input "[PERSON_NAME] and invoice to Mandee & [PERSON_NAME]"
click at [307, 269] on input "[PERSON_NAME] and invoice to Mandee & [PERSON_NAME]" at bounding box center [409, 270] width 223 height 15
click at [506, 381] on button "Add files" at bounding box center [522, 383] width 49 height 16
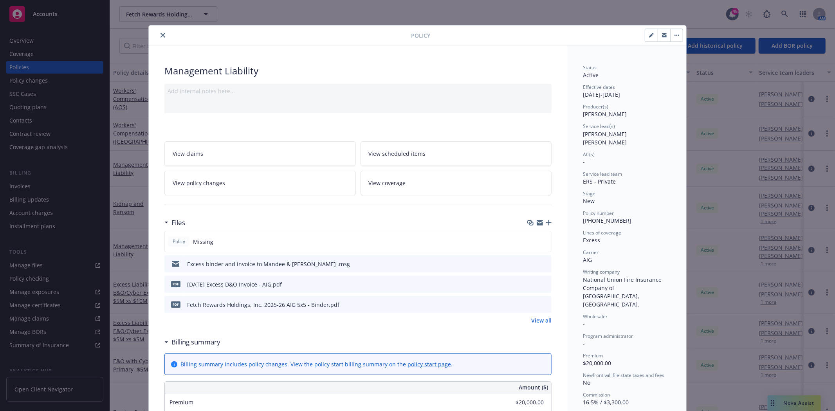
click at [161, 36] on icon "close" at bounding box center [163, 35] width 5 height 5
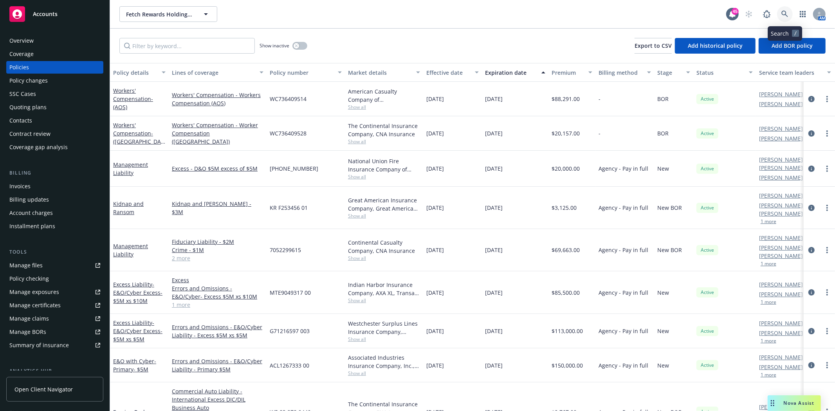
click at [790, 13] on link at bounding box center [785, 14] width 16 height 16
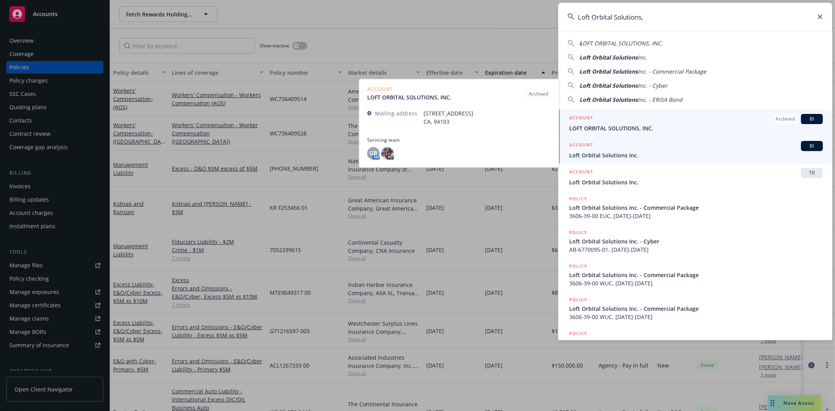
click at [592, 154] on span "Loft Orbital Solutions Inc." at bounding box center [696, 155] width 254 height 8
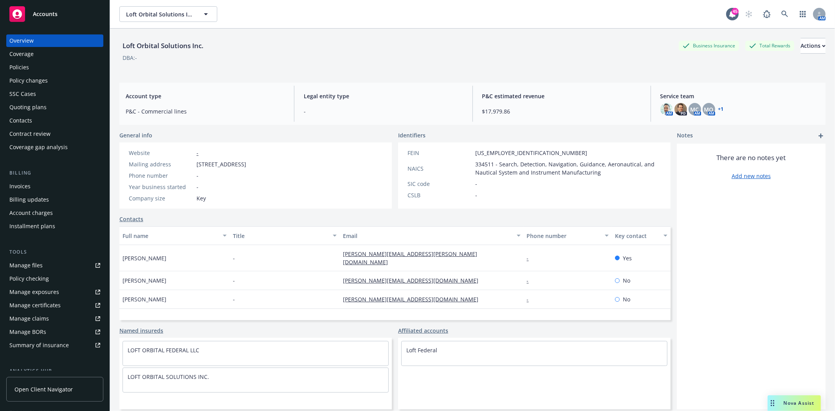
click at [21, 67] on div "Policies" at bounding box center [19, 67] width 20 height 13
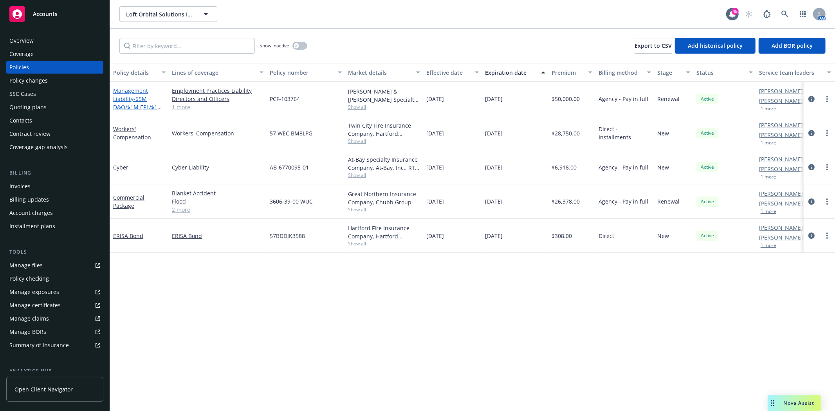
click at [130, 99] on link "Management Liability - $5M D&O/$1M EPL/$1 FID" at bounding box center [135, 103] width 44 height 32
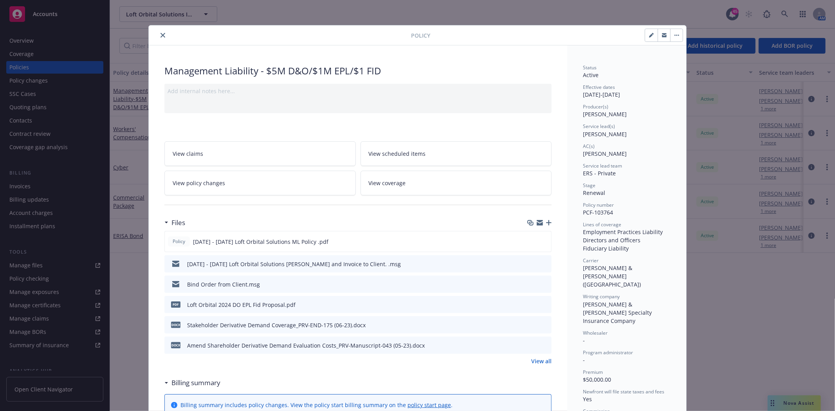
click at [542, 263] on icon "preview file" at bounding box center [544, 263] width 7 height 5
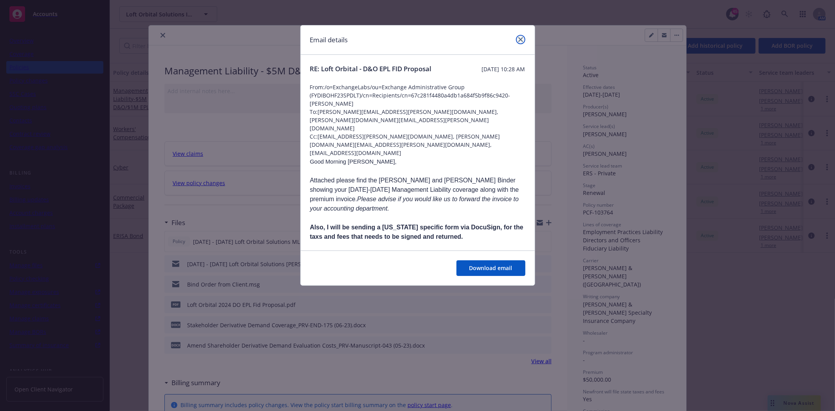
click at [519, 40] on icon "close" at bounding box center [521, 39] width 5 height 5
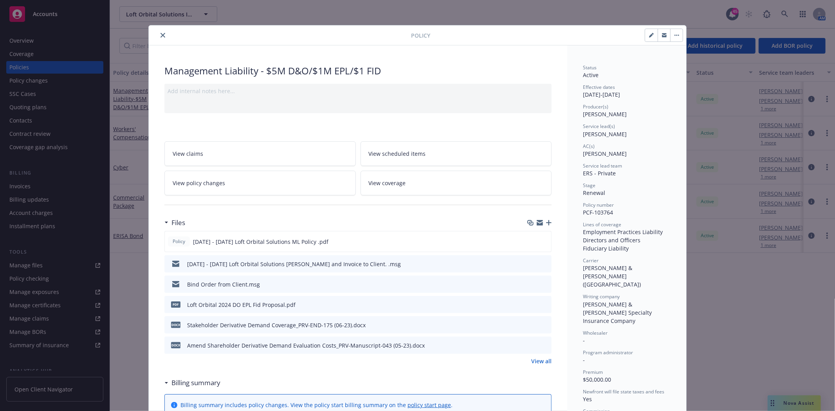
click at [161, 34] on icon "close" at bounding box center [163, 35] width 5 height 5
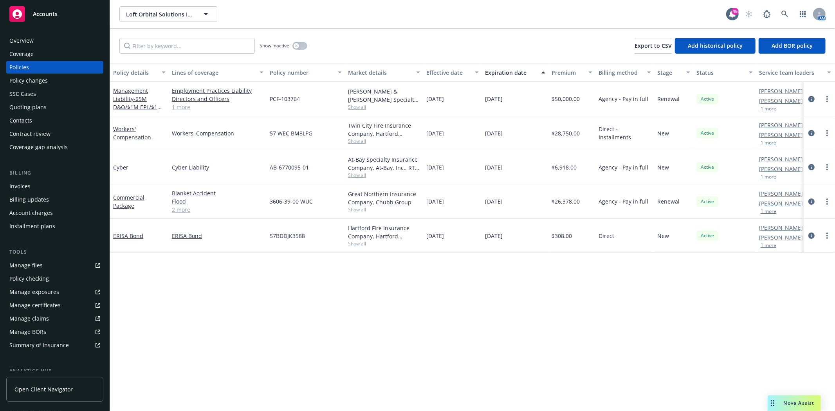
click at [34, 104] on div "Quoting plans" at bounding box center [27, 107] width 37 height 13
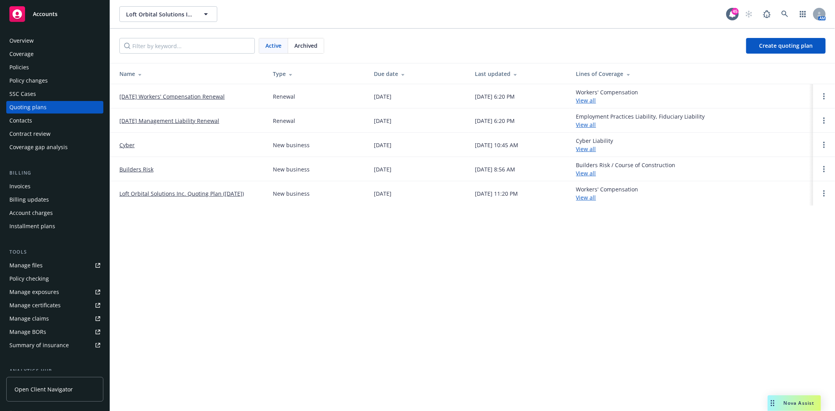
click at [159, 122] on link "[DATE] Management Liability Renewal" at bounding box center [169, 121] width 100 height 8
